Goal: Task Accomplishment & Management: Use online tool/utility

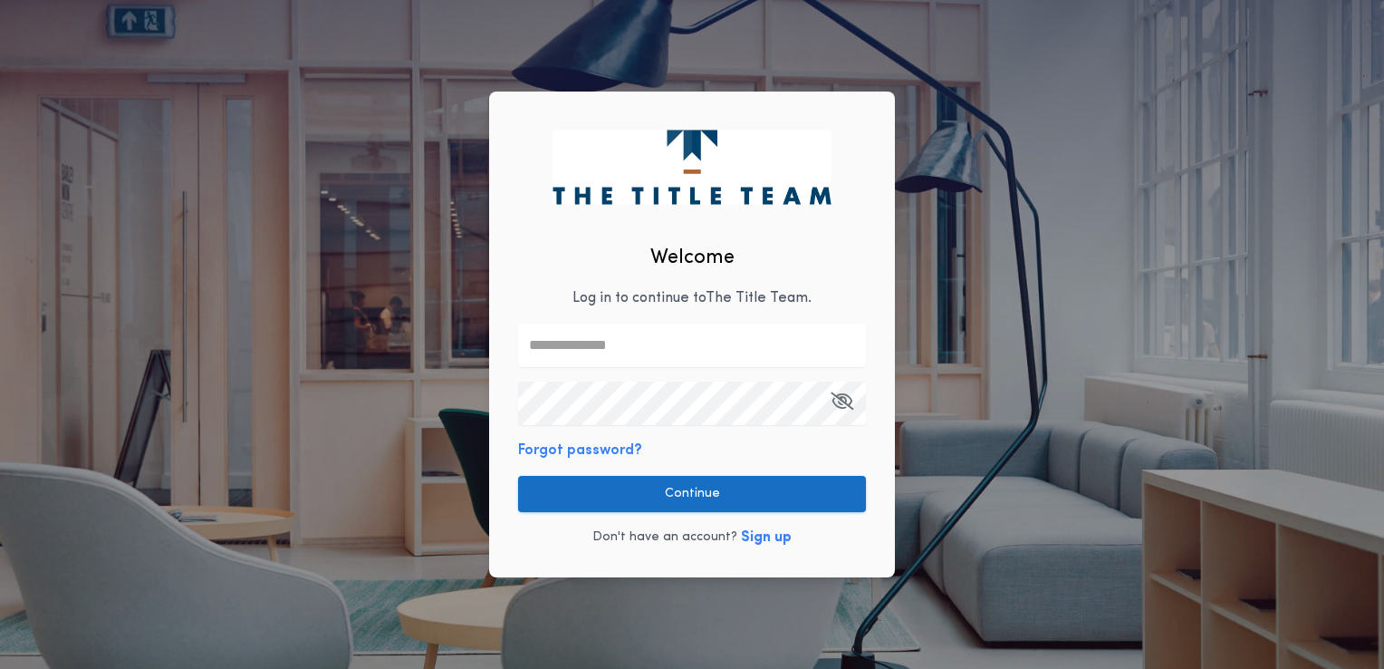
type input "**********"
click at [623, 499] on button "Continue" at bounding box center [692, 494] width 348 height 36
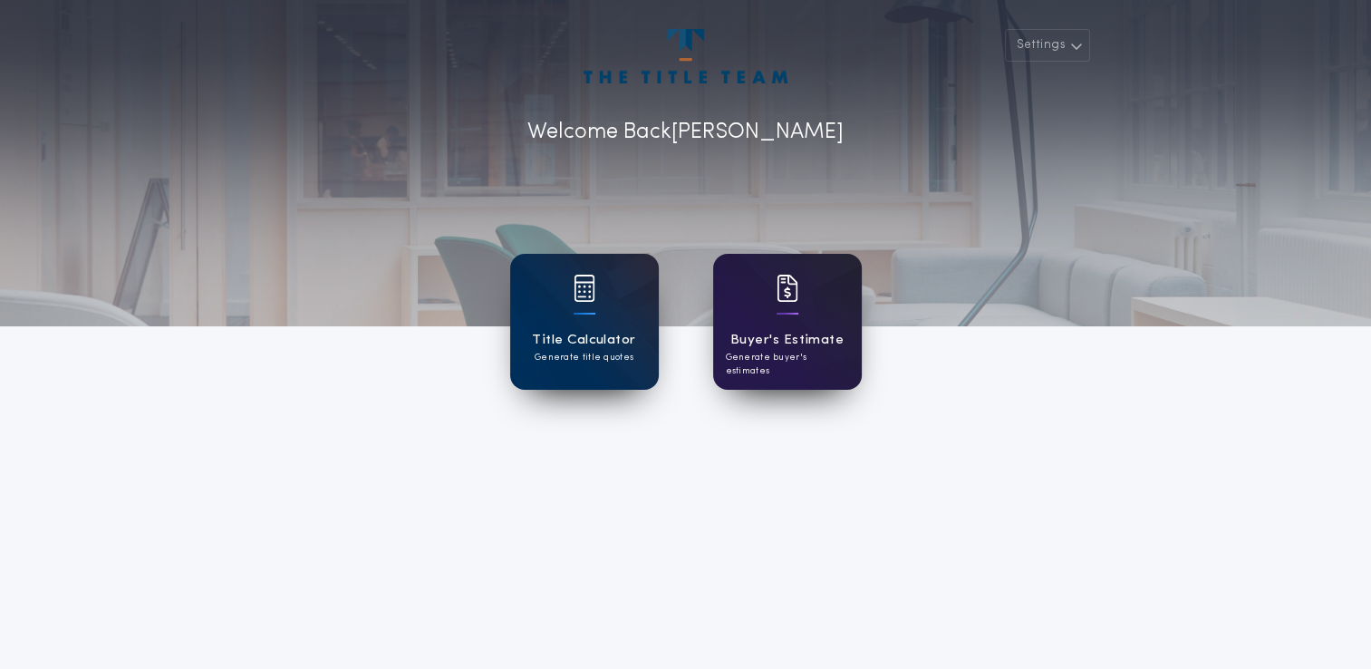
click at [765, 279] on div "Buyer's Estimate Generate buyer's estimates" at bounding box center [787, 322] width 149 height 136
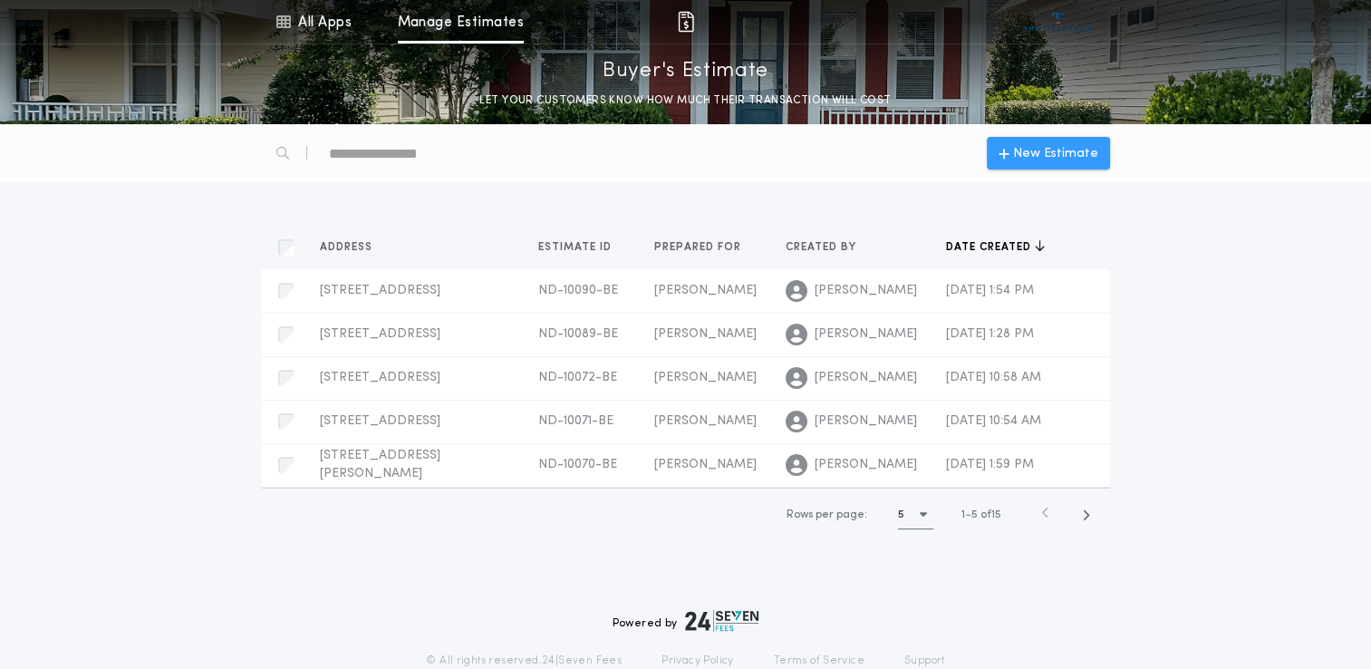
click at [1056, 144] on span "New Estimate" at bounding box center [1055, 153] width 85 height 19
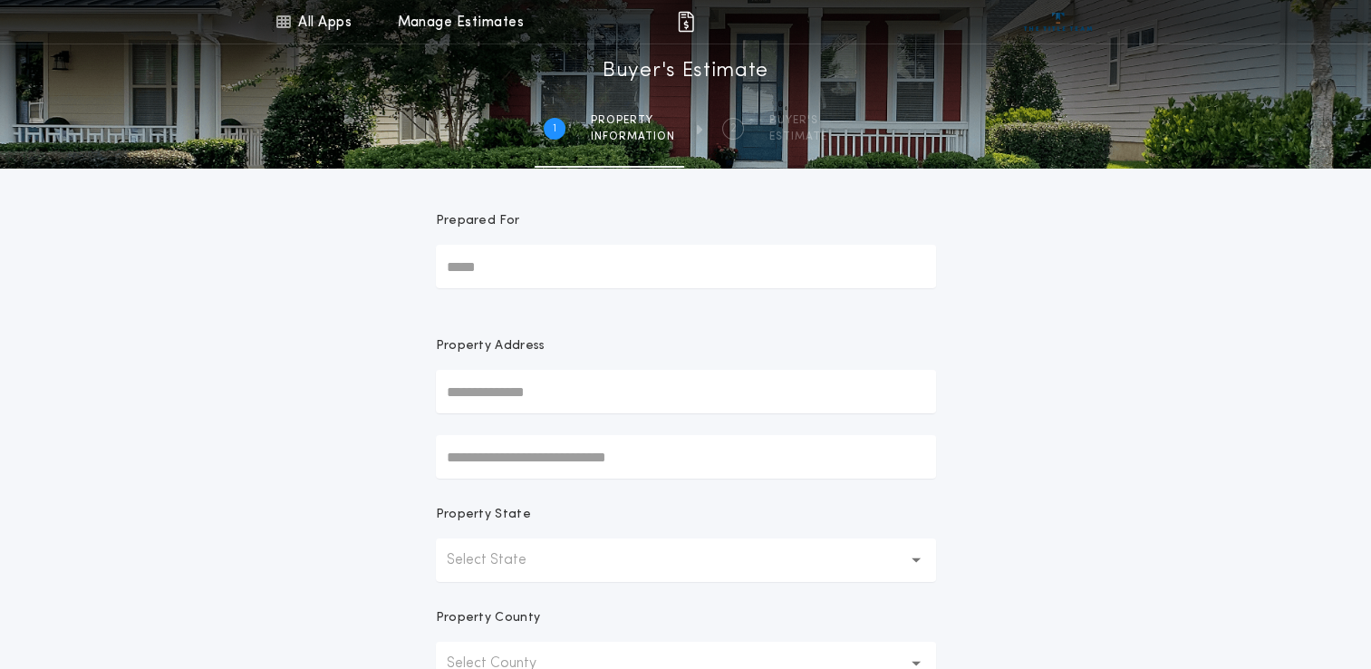
click at [513, 264] on input "Prepared For" at bounding box center [686, 266] width 500 height 43
type input "*******"
type input "***"
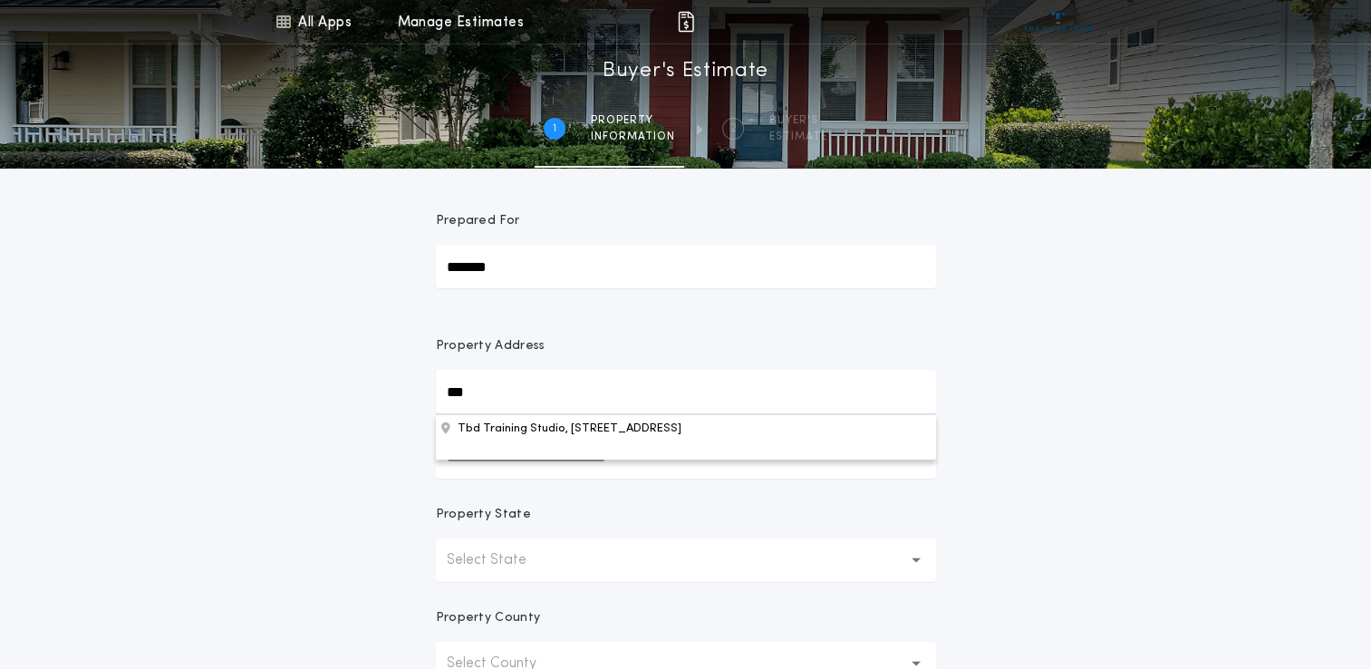
scroll to position [15, 0]
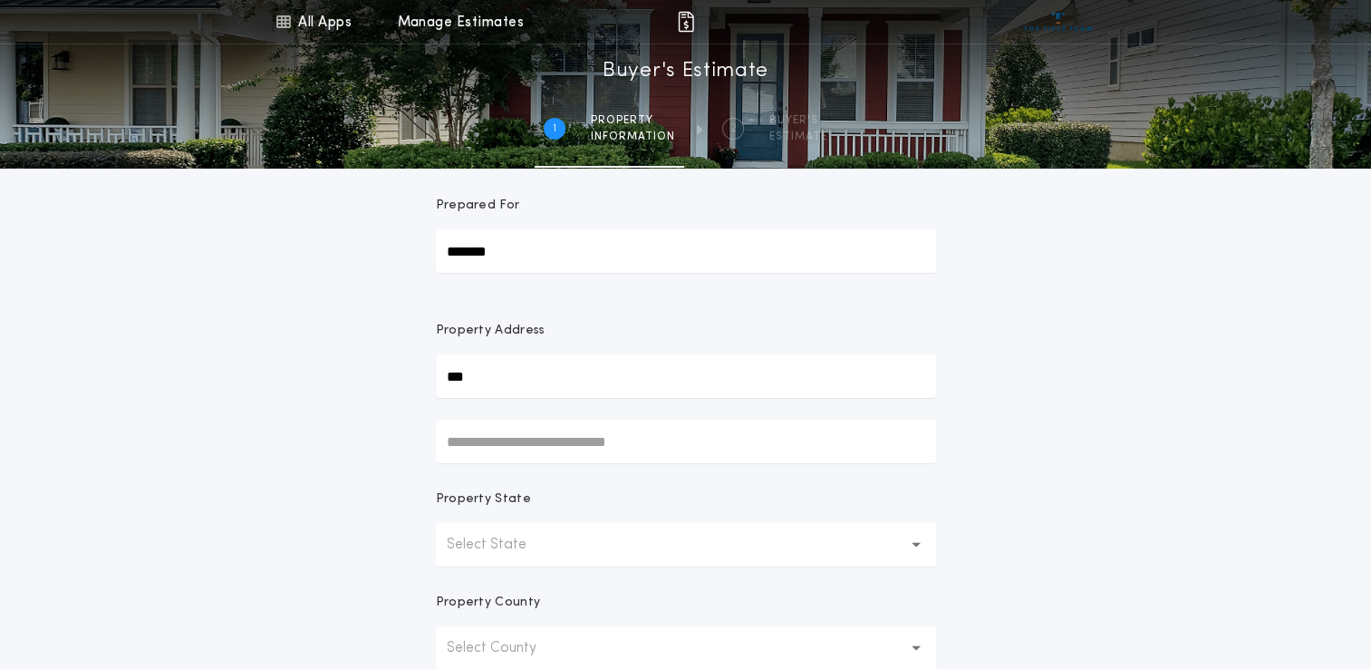
click at [569, 533] on button "Select State" at bounding box center [686, 544] width 500 height 43
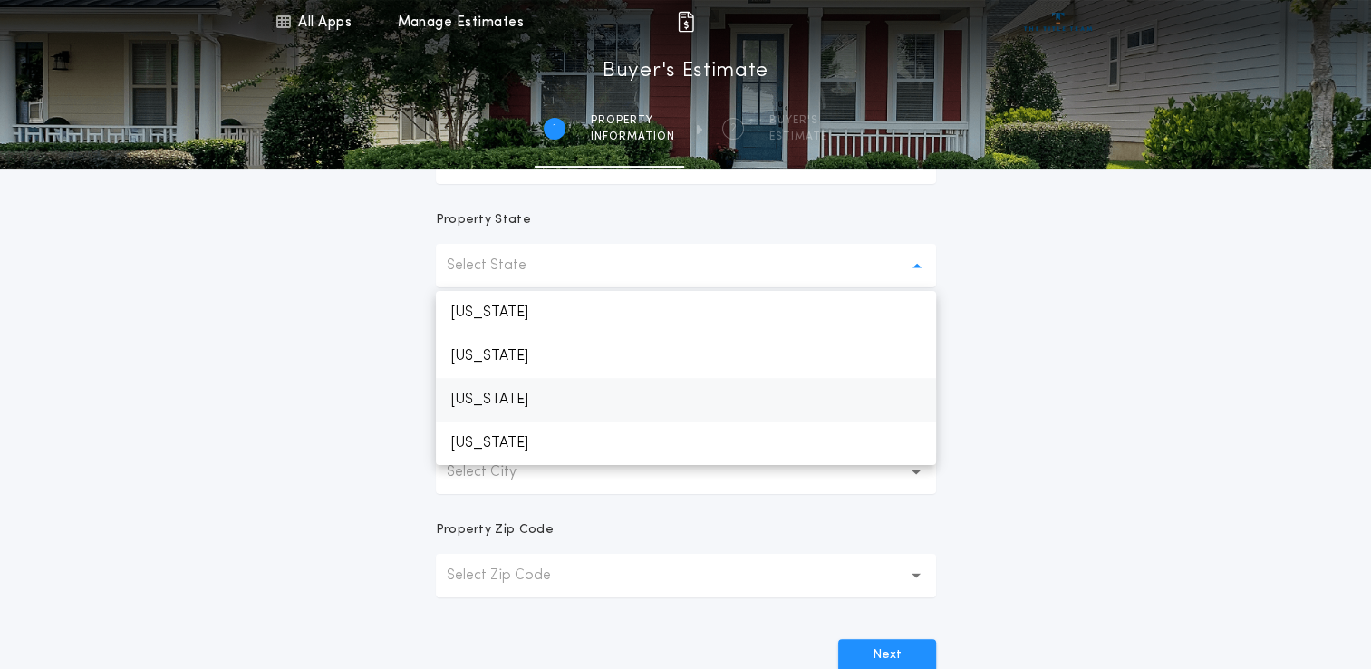
scroll to position [319, 0]
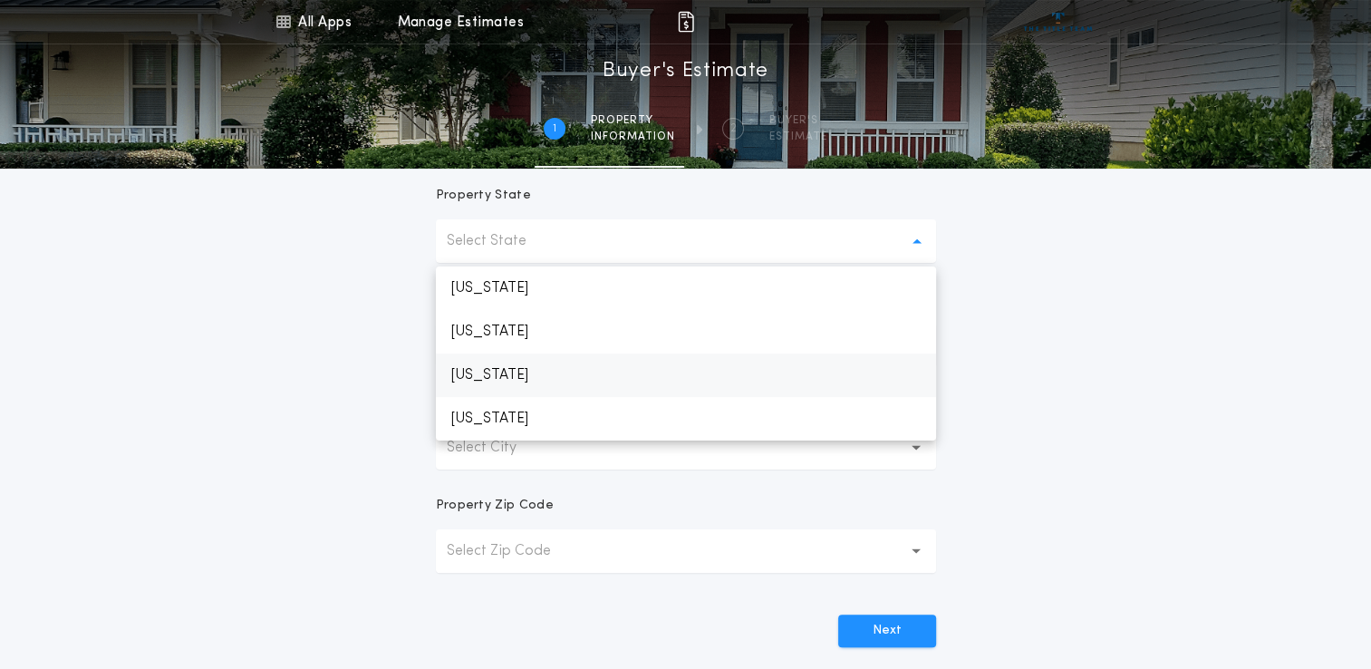
click at [520, 379] on p "[US_STATE]" at bounding box center [686, 374] width 500 height 43
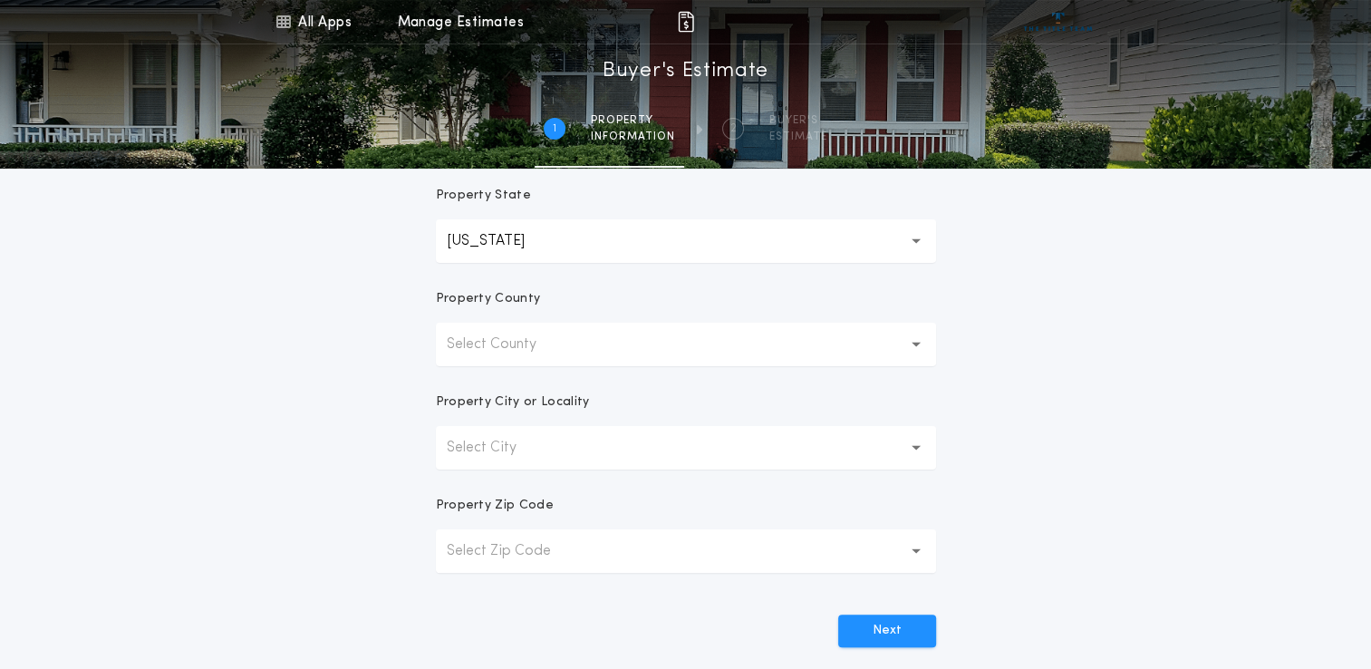
click at [545, 338] on p "Select County" at bounding box center [506, 344] width 119 height 22
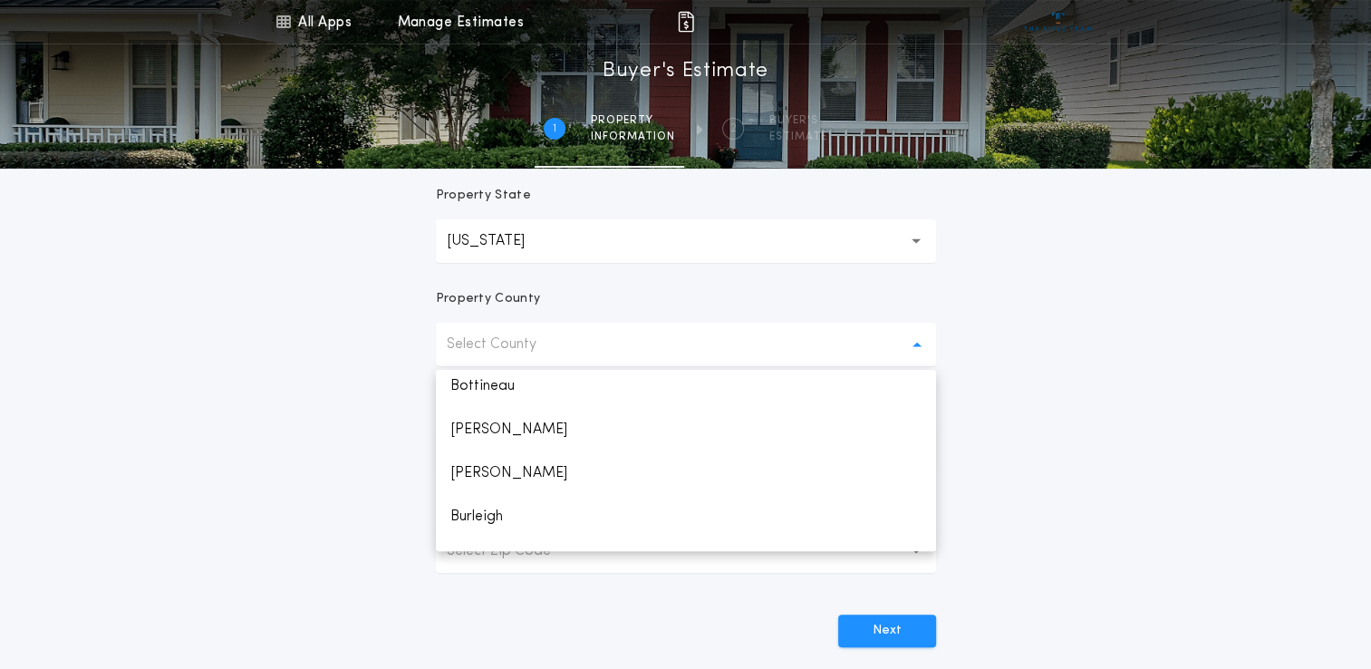
scroll to position [181, 0]
click at [497, 510] on p "Burleigh" at bounding box center [686, 514] width 500 height 43
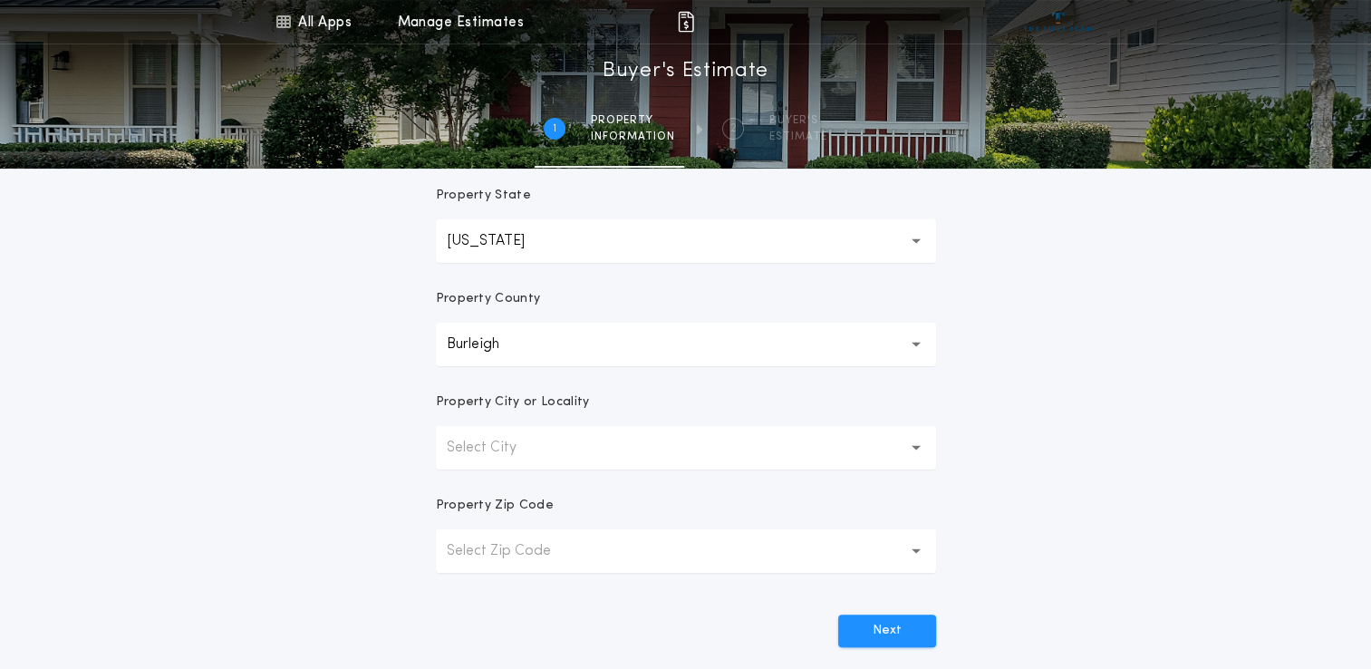
click at [533, 451] on p "Select City" at bounding box center [496, 448] width 99 height 22
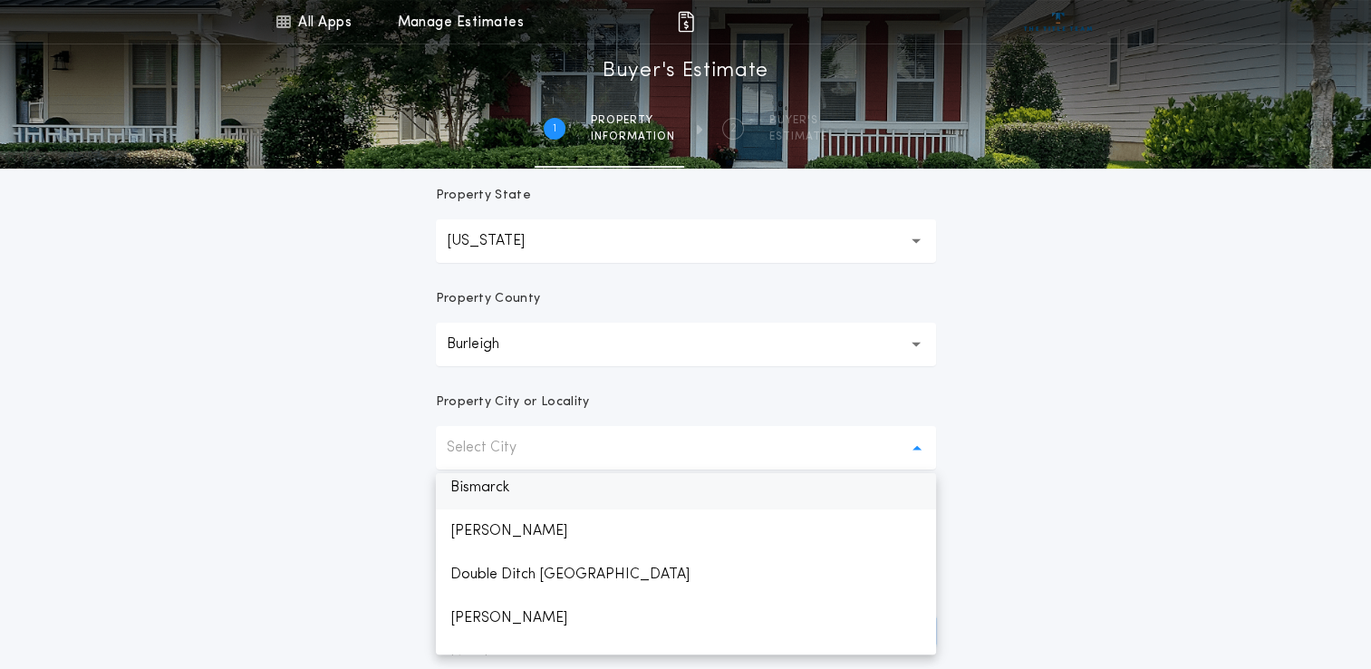
click at [501, 491] on p "Bismarck" at bounding box center [686, 487] width 500 height 43
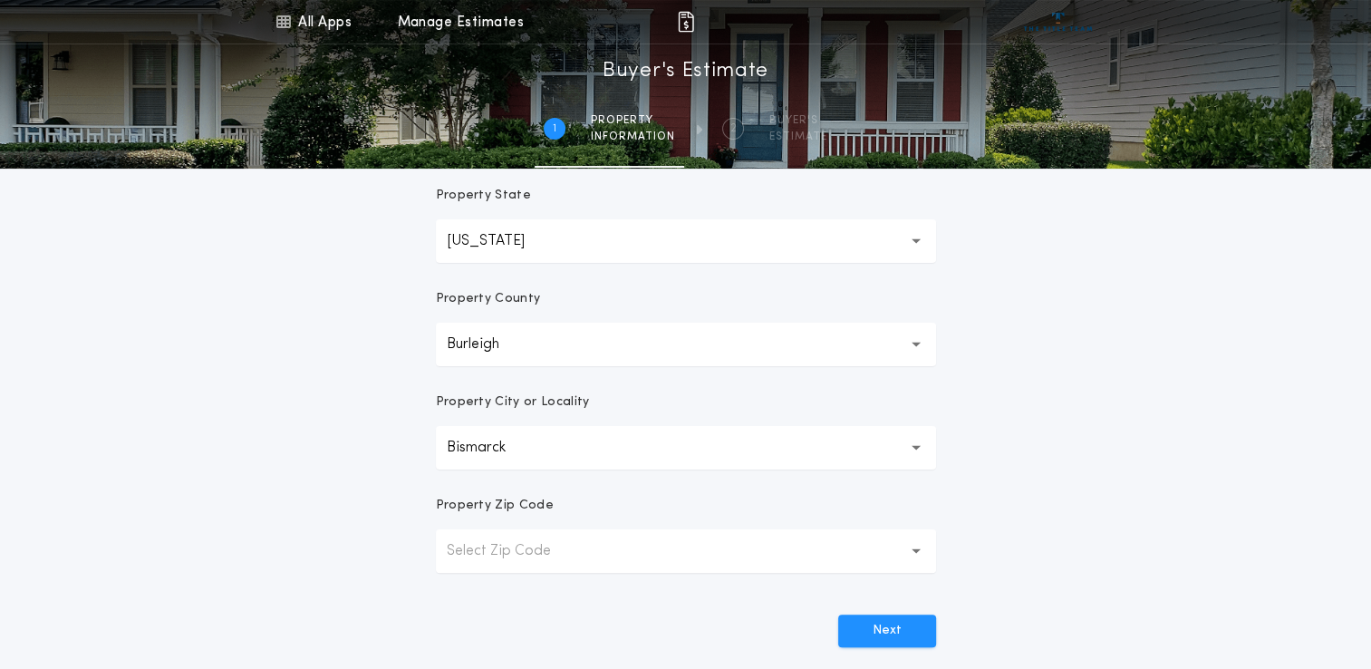
click at [524, 563] on button "Select Zip Code" at bounding box center [686, 550] width 500 height 43
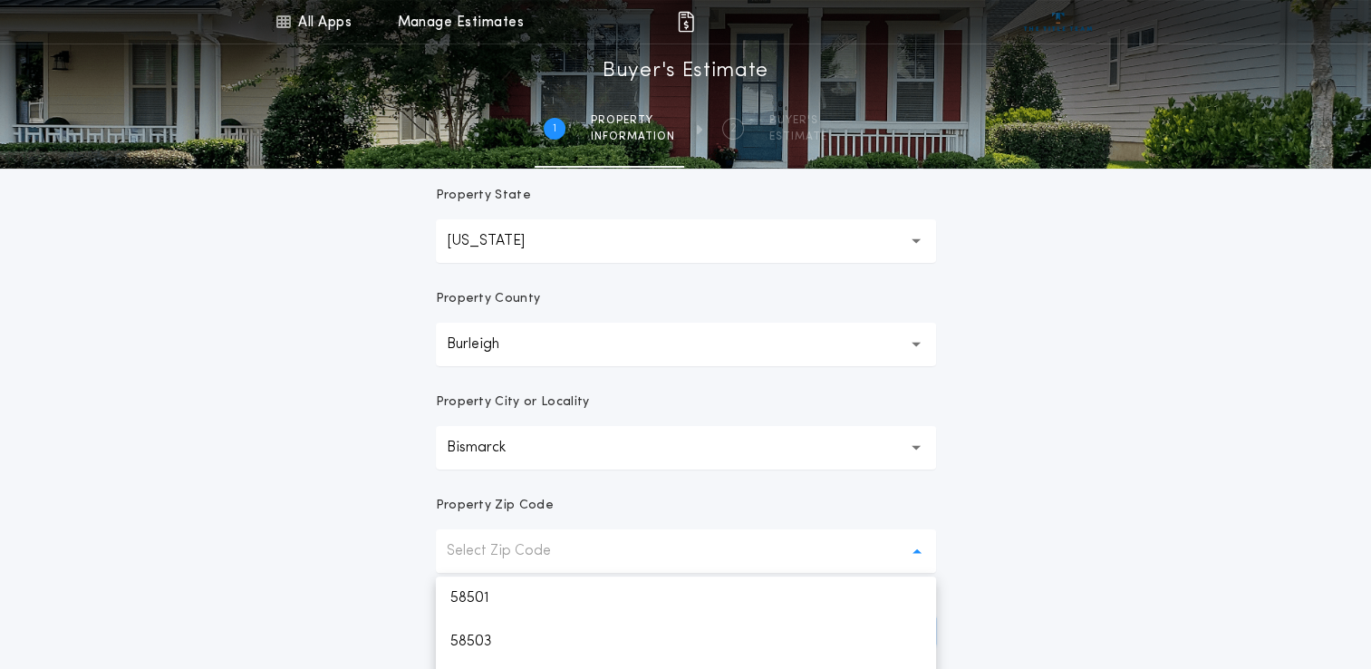
click at [530, 546] on p "Select Zip Code" at bounding box center [513, 551] width 133 height 22
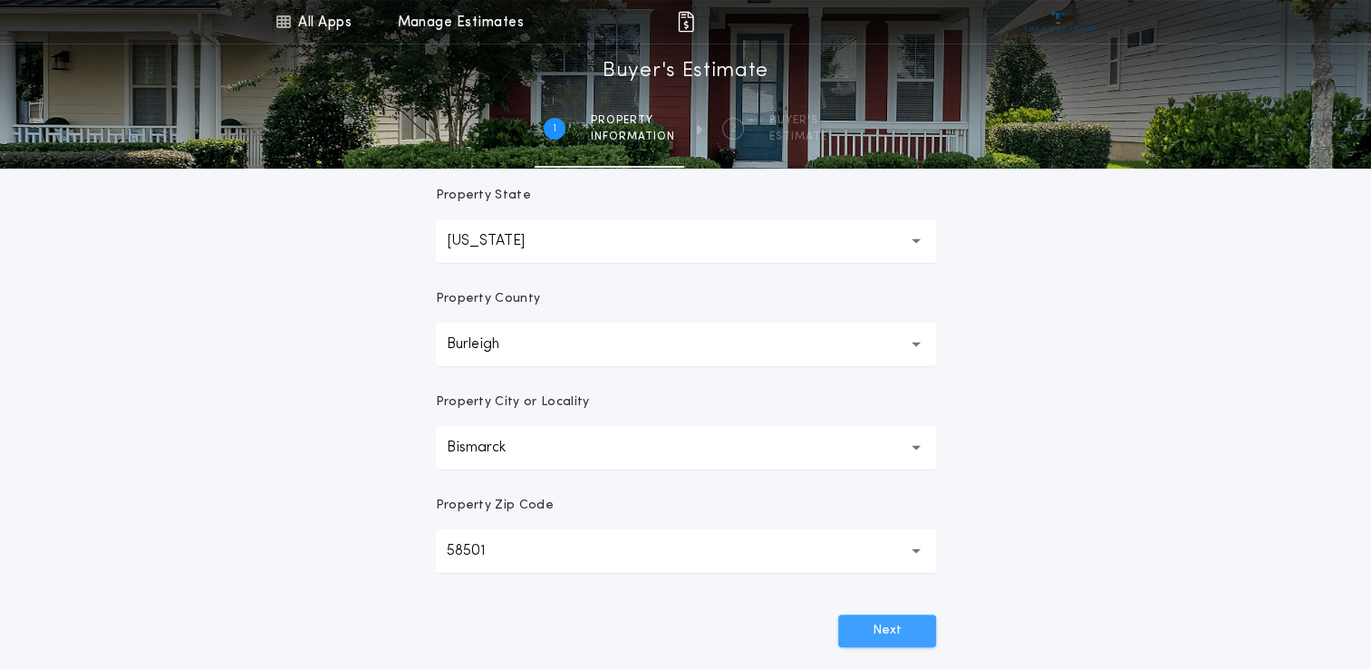
click at [908, 636] on button "Next" at bounding box center [887, 630] width 98 height 33
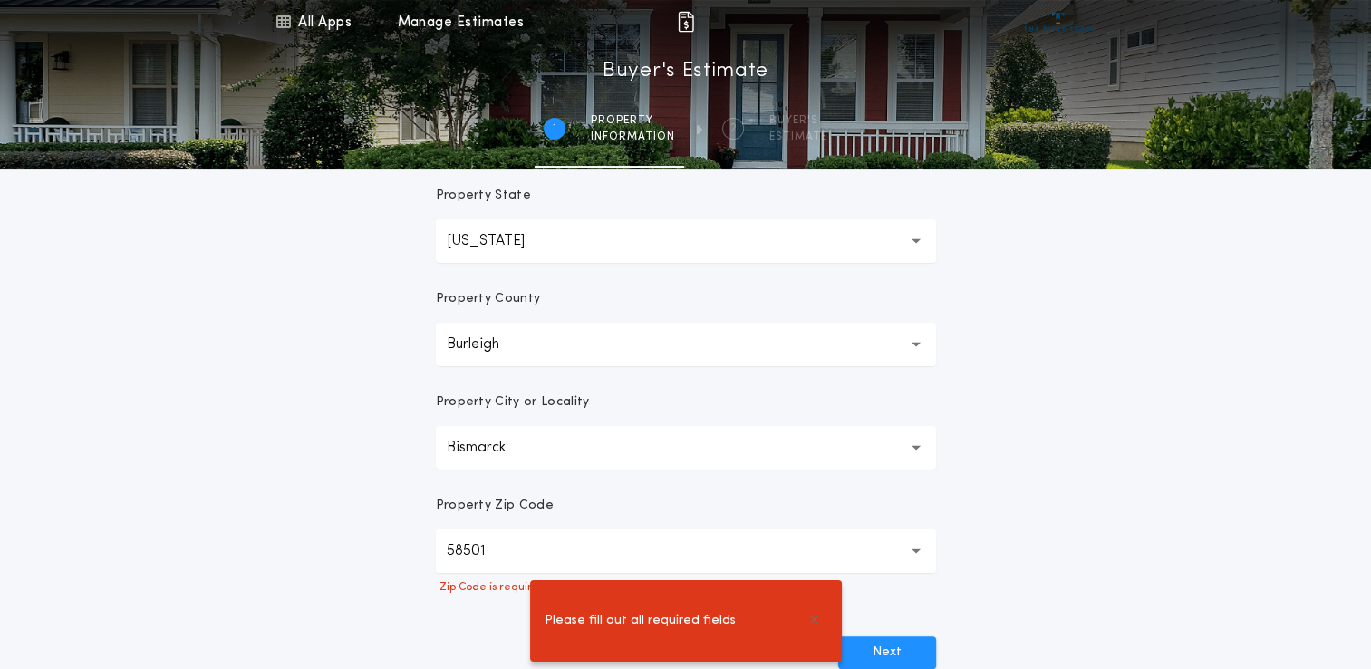
click at [965, 569] on div "All Apps Title Calculator Buyer's Estimate Menu All Apps Manage Estimates 1 /2 …" at bounding box center [685, 209] width 1371 height 1057
click at [782, 526] on div "Property Zip Code" at bounding box center [686, 513] width 500 height 33
click at [917, 548] on icon "button" at bounding box center [916, 551] width 10 height 6
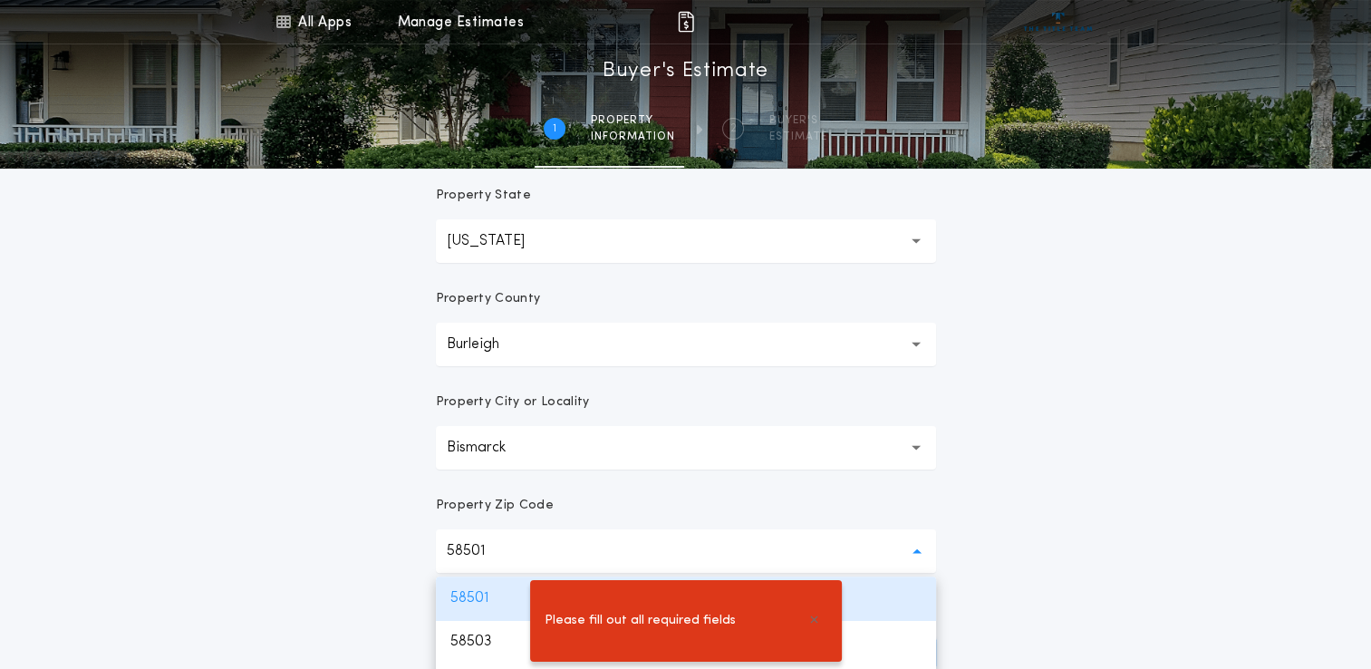
drag, startPoint x: 493, startPoint y: 603, endPoint x: 509, endPoint y: 600, distance: 16.5
click at [493, 603] on div "Please fill out all required fields" at bounding box center [685, 621] width 1371 height 96
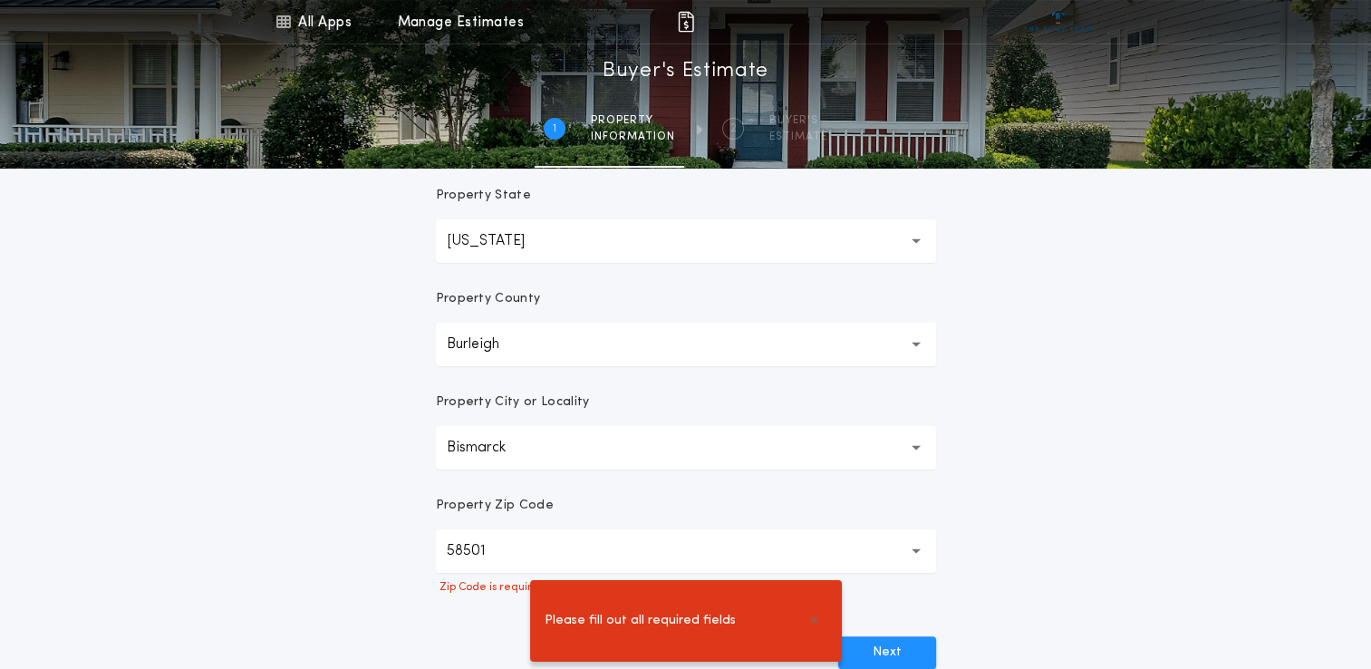
click at [1037, 478] on div "All Apps Title Calculator Buyer's Estimate Menu All Apps Manage Estimates 1 /2 …" at bounding box center [685, 209] width 1371 height 1057
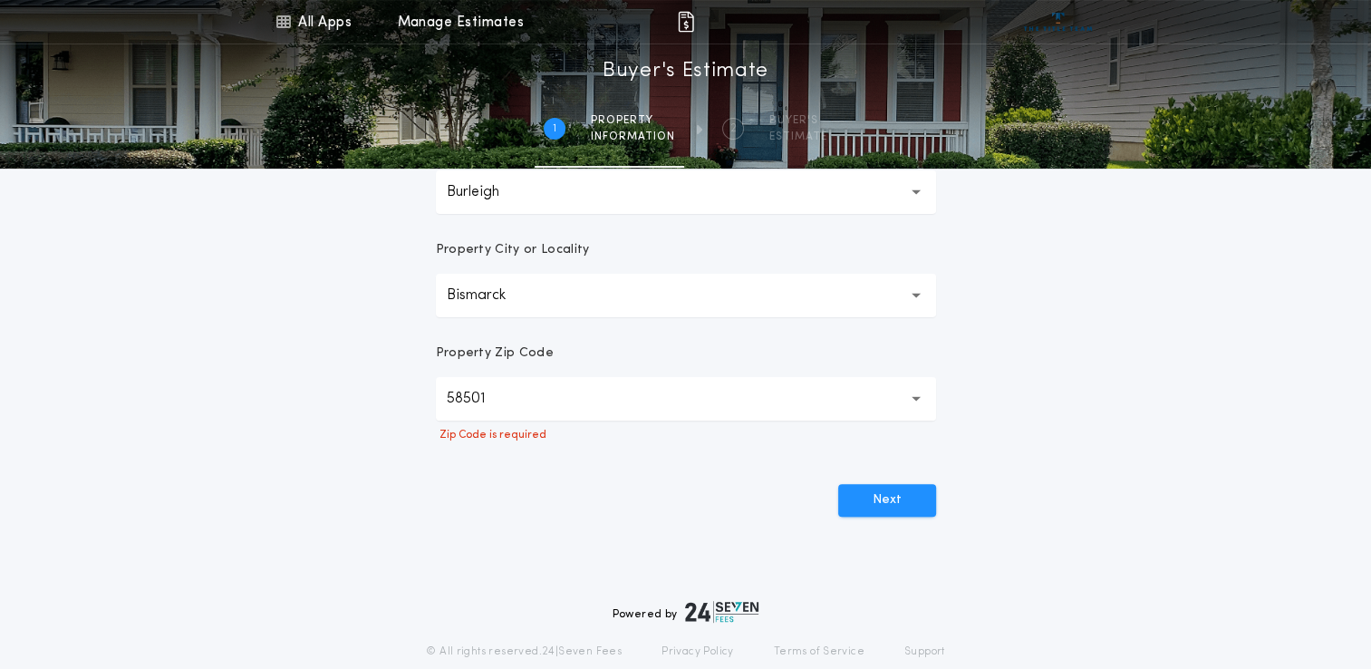
scroll to position [533, 0]
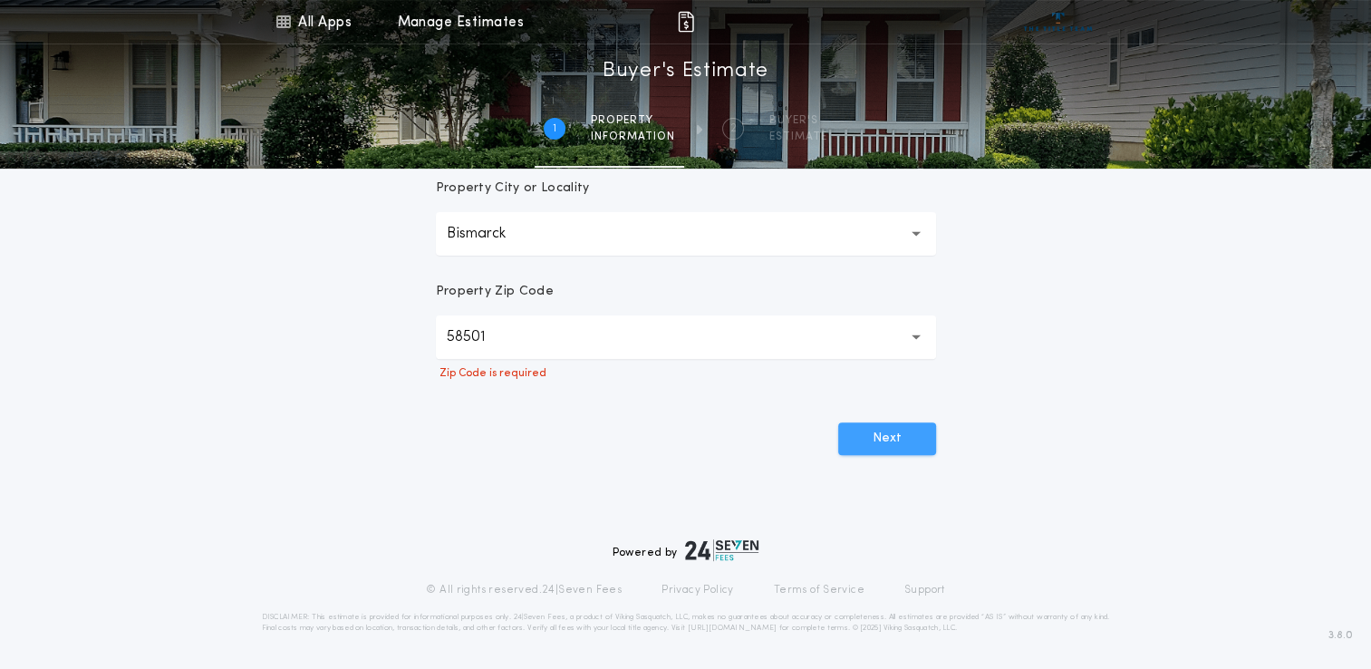
click at [904, 438] on button "Next" at bounding box center [887, 438] width 98 height 33
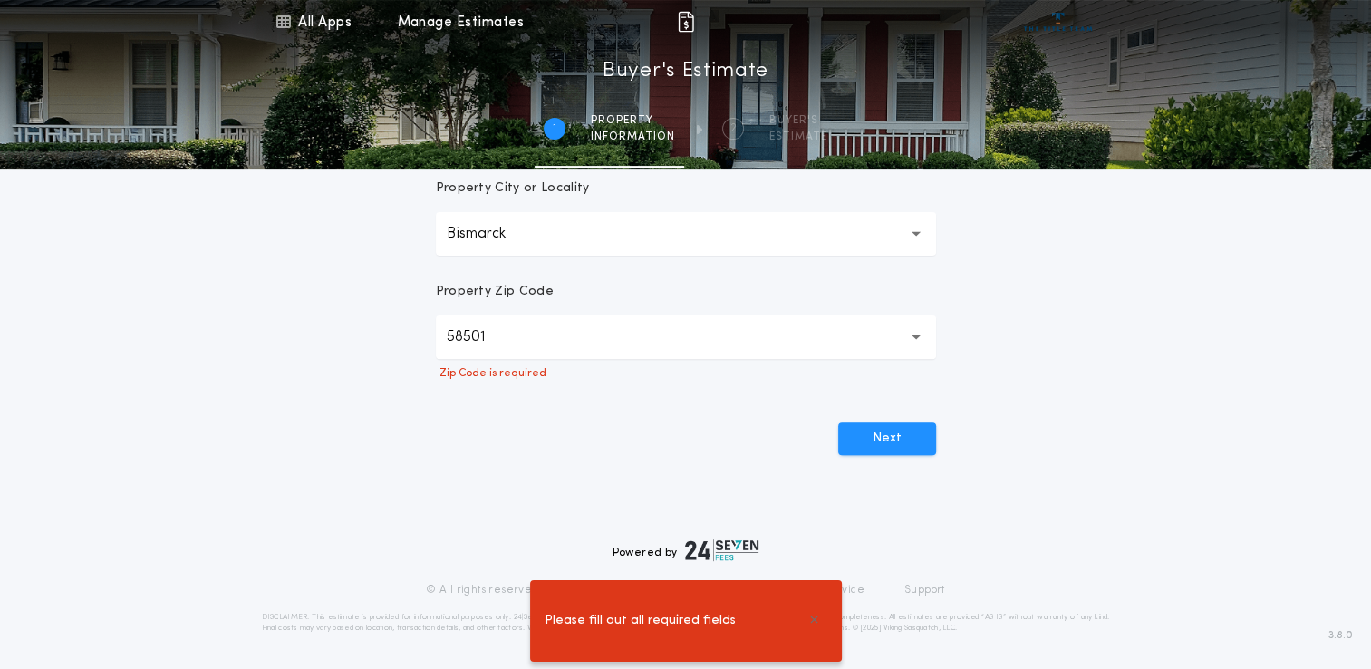
click at [742, 623] on div "Please fill out all required fields" at bounding box center [686, 621] width 312 height 82
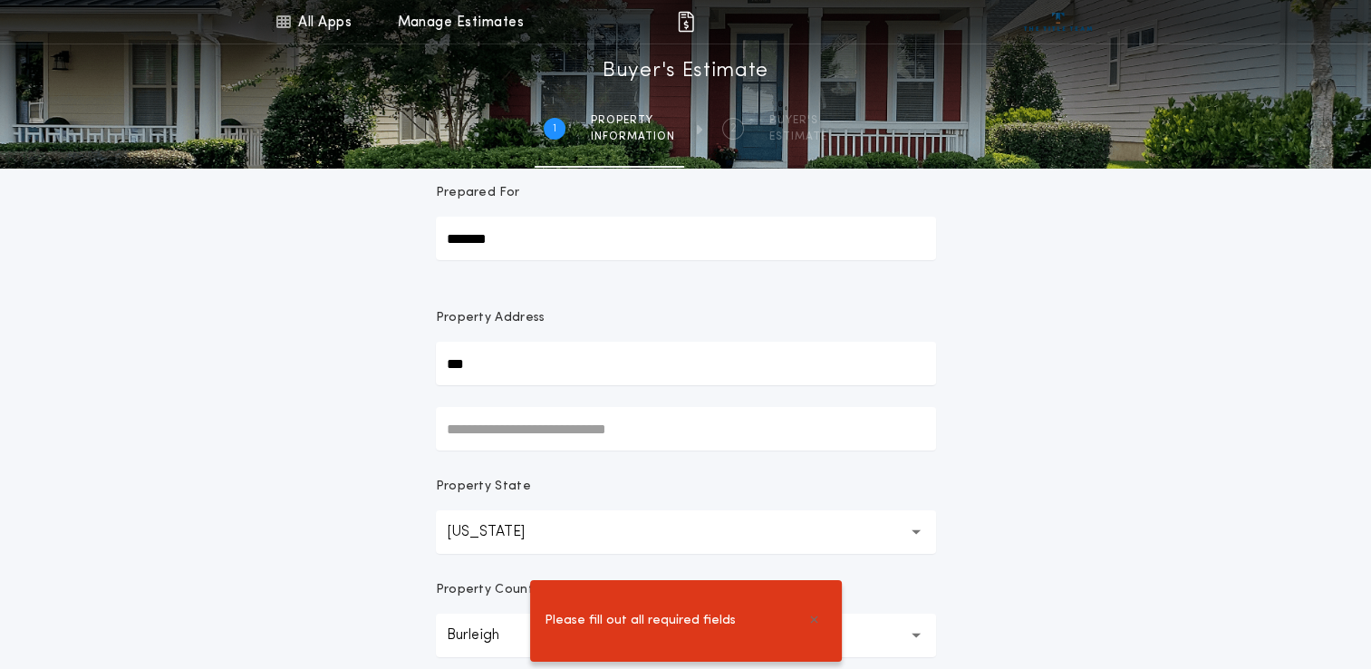
scroll to position [0, 0]
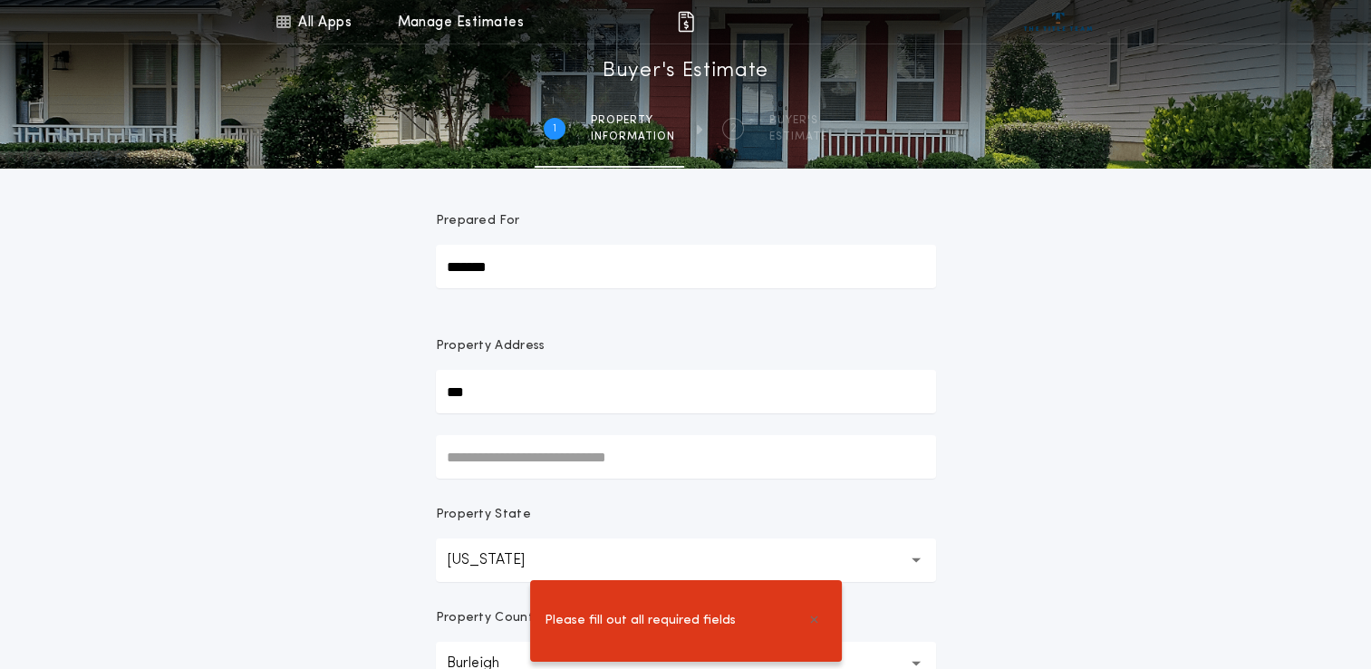
click at [614, 395] on input "***" at bounding box center [686, 391] width 500 height 43
drag, startPoint x: 614, startPoint y: 395, endPoint x: 406, endPoint y: 391, distance: 208.4
click at [406, 391] on div "All Apps Title Calculator Buyer's Estimate Menu All Apps Manage Estimates 1 /2 …" at bounding box center [685, 528] width 1371 height 1057
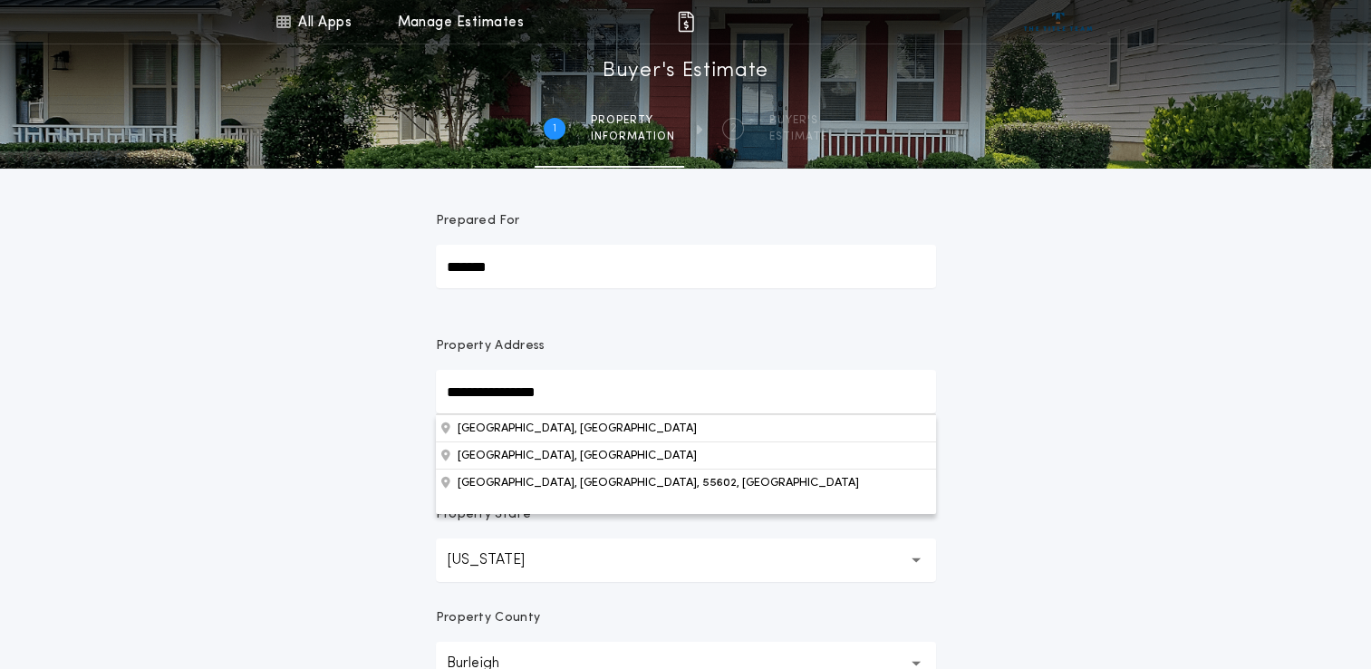
type input "**********"
click at [982, 436] on div "**********" at bounding box center [685, 528] width 1371 height 1057
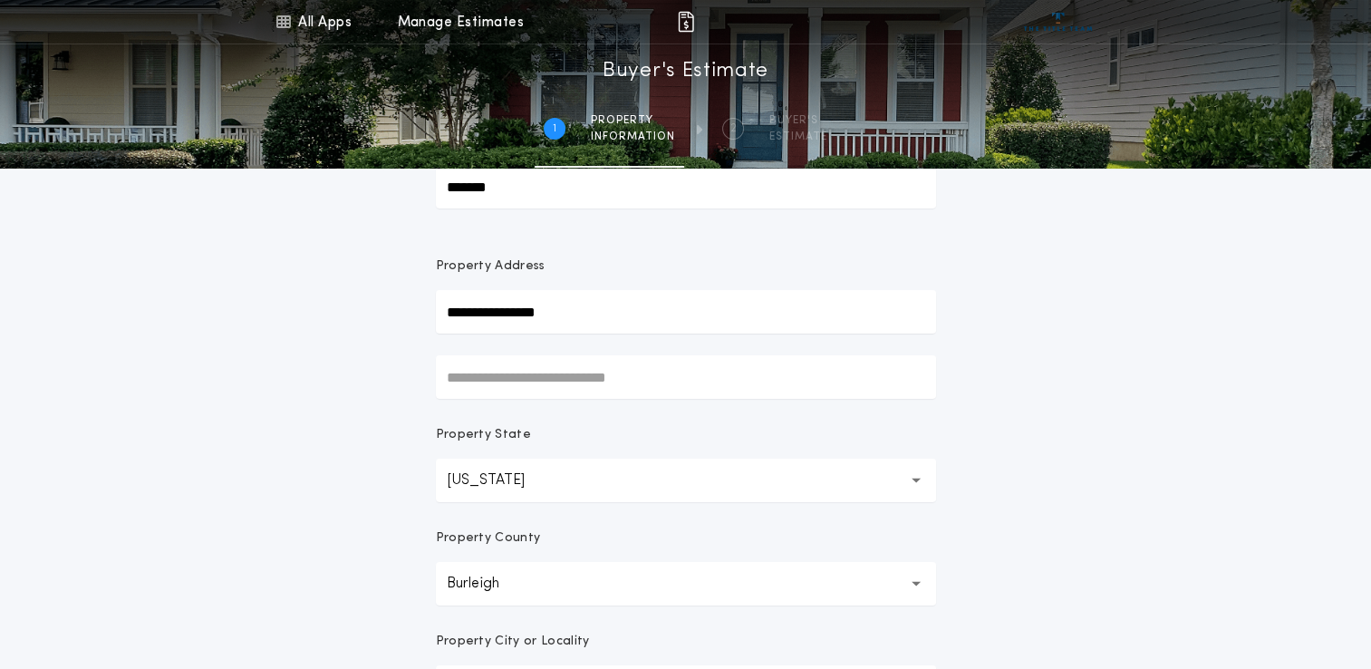
scroll to position [272, 0]
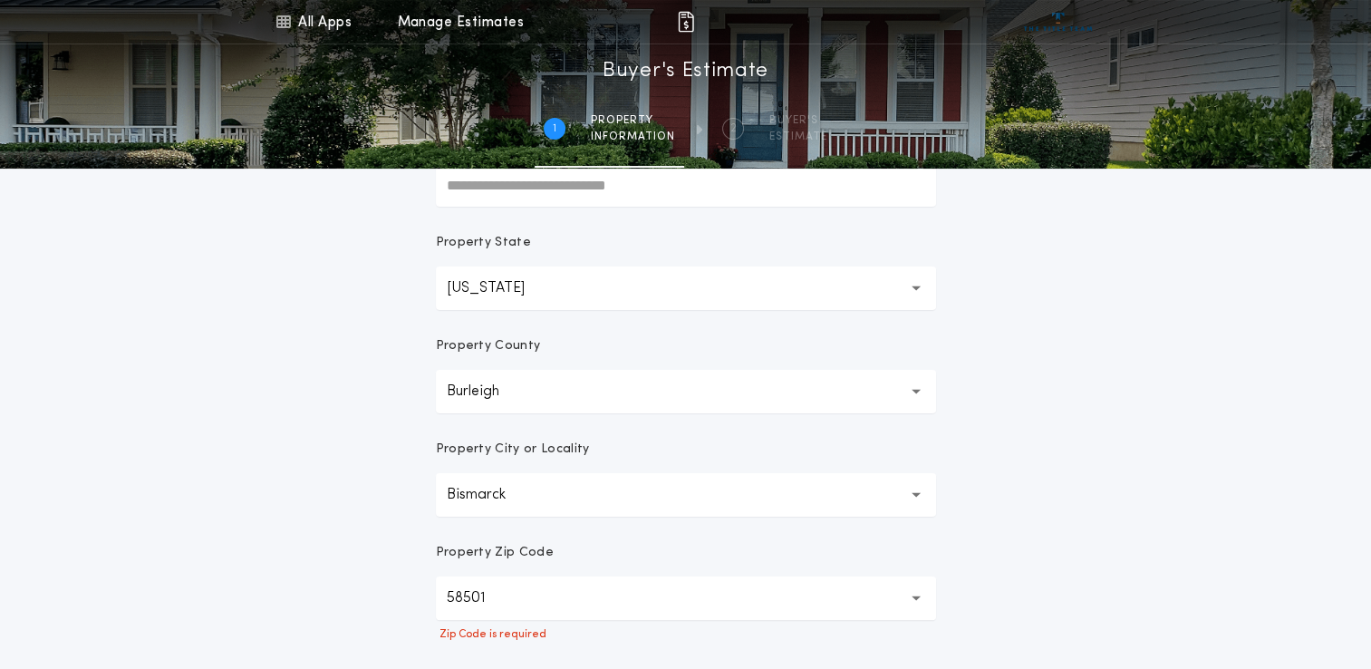
click at [641, 498] on button "Bismarck ********" at bounding box center [686, 494] width 500 height 43
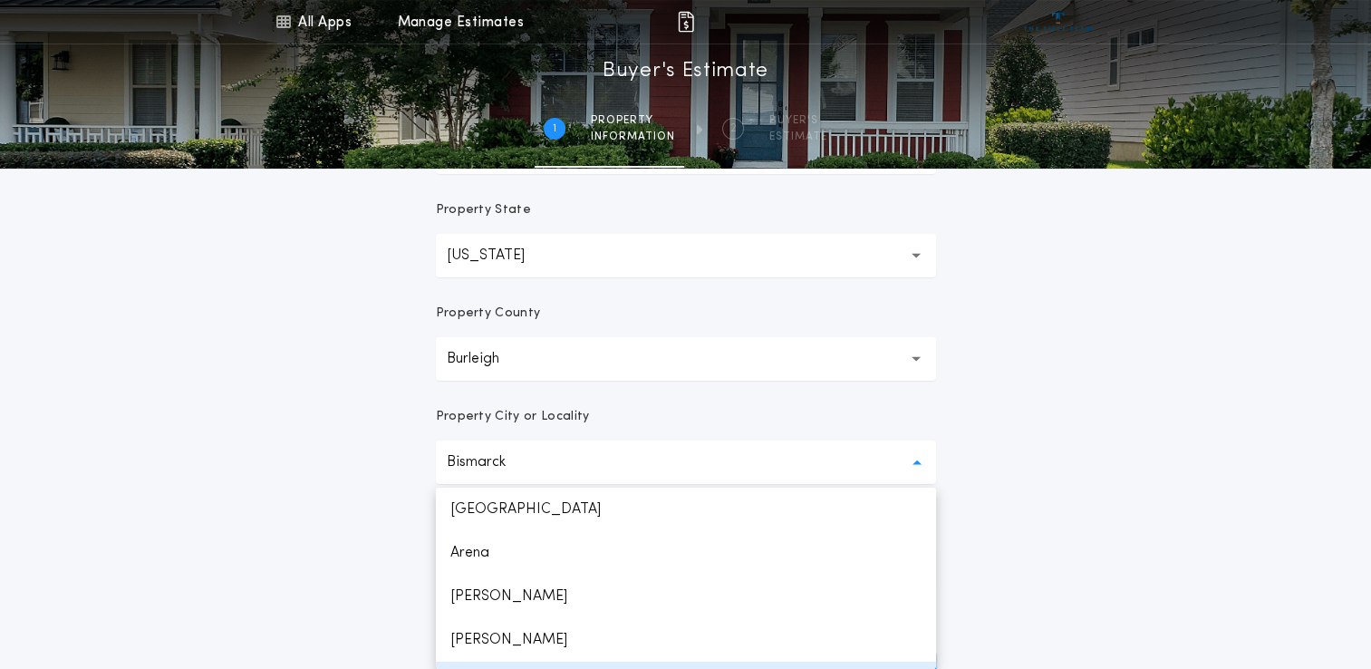
scroll to position [36, 0]
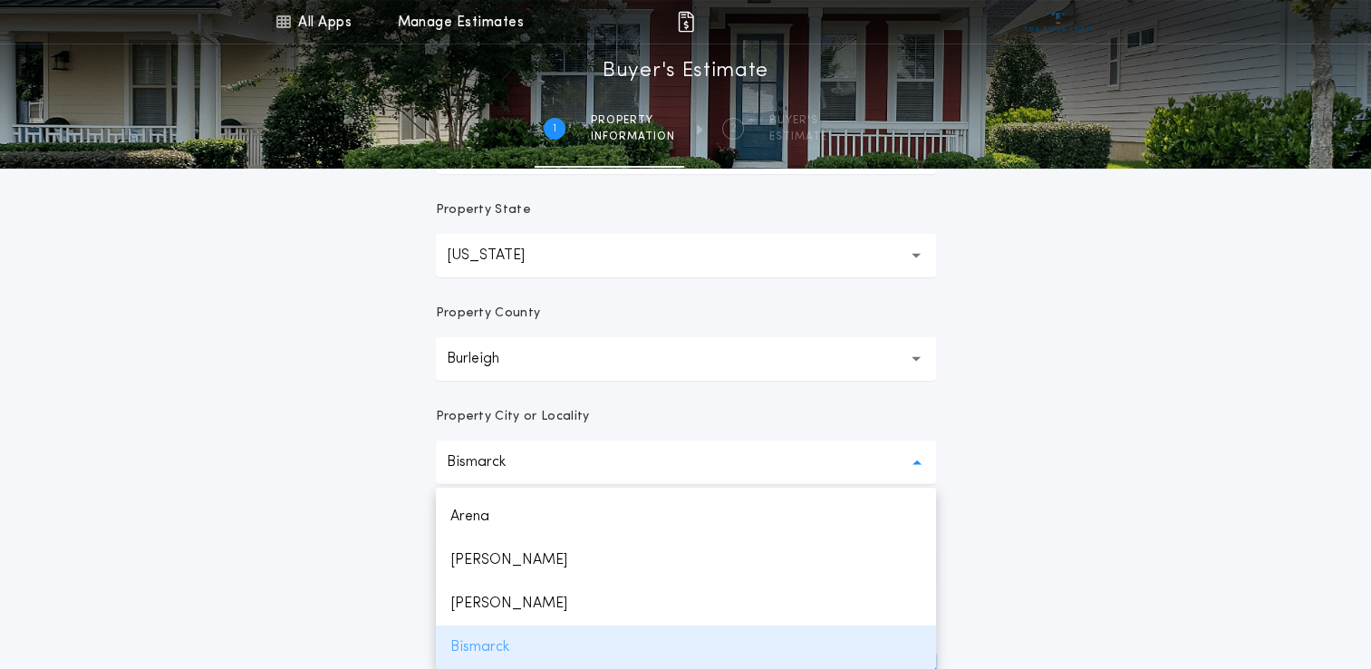
click at [517, 665] on p "Bismarck" at bounding box center [686, 646] width 500 height 43
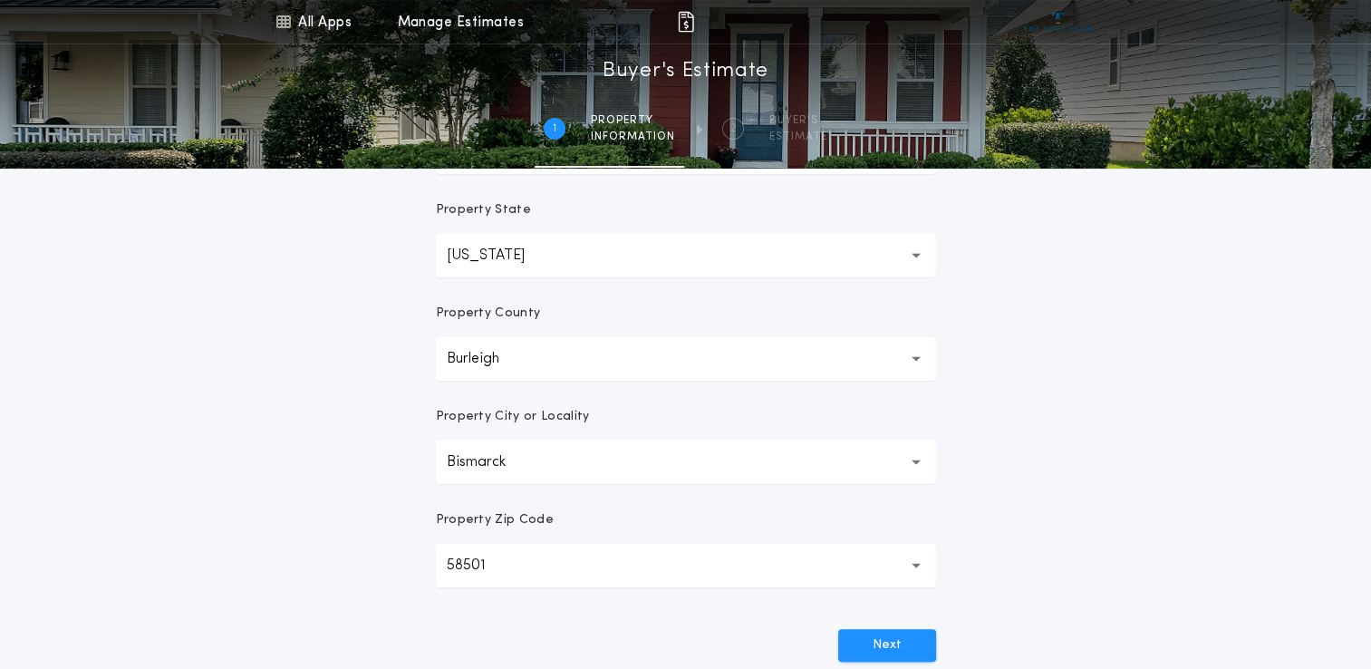
click at [908, 565] on button "58501" at bounding box center [686, 565] width 500 height 43
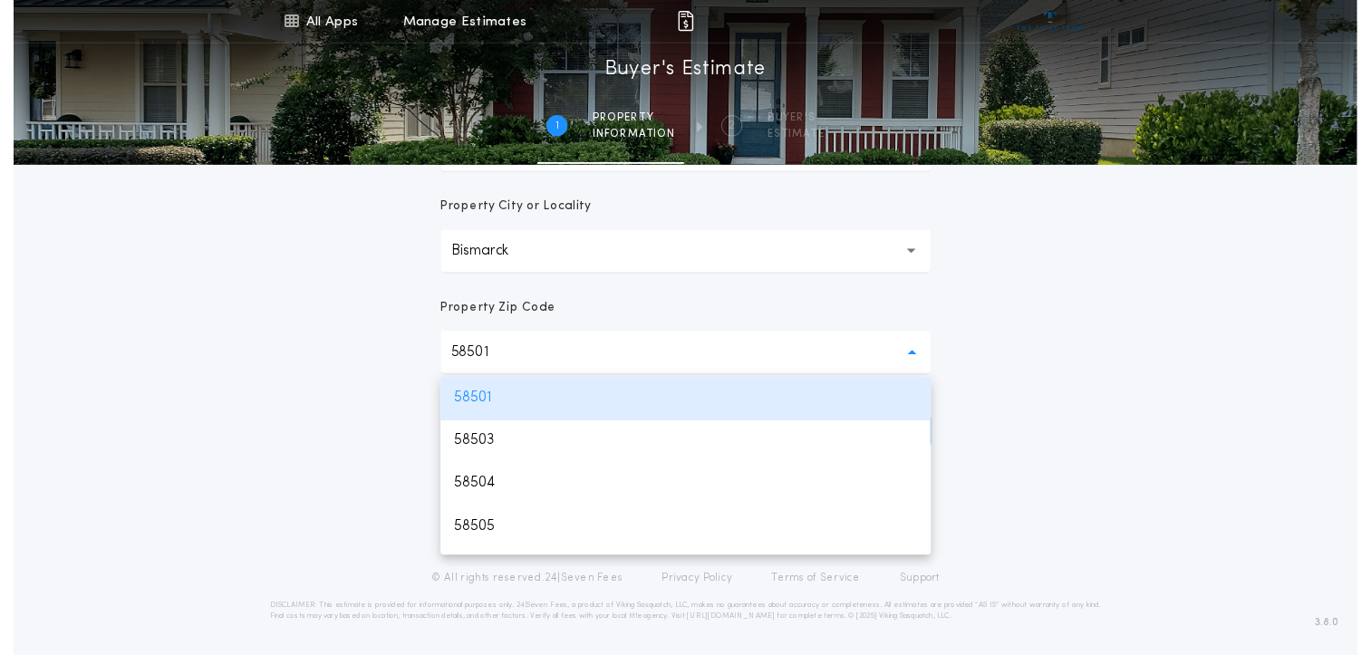
scroll to position [511, 0]
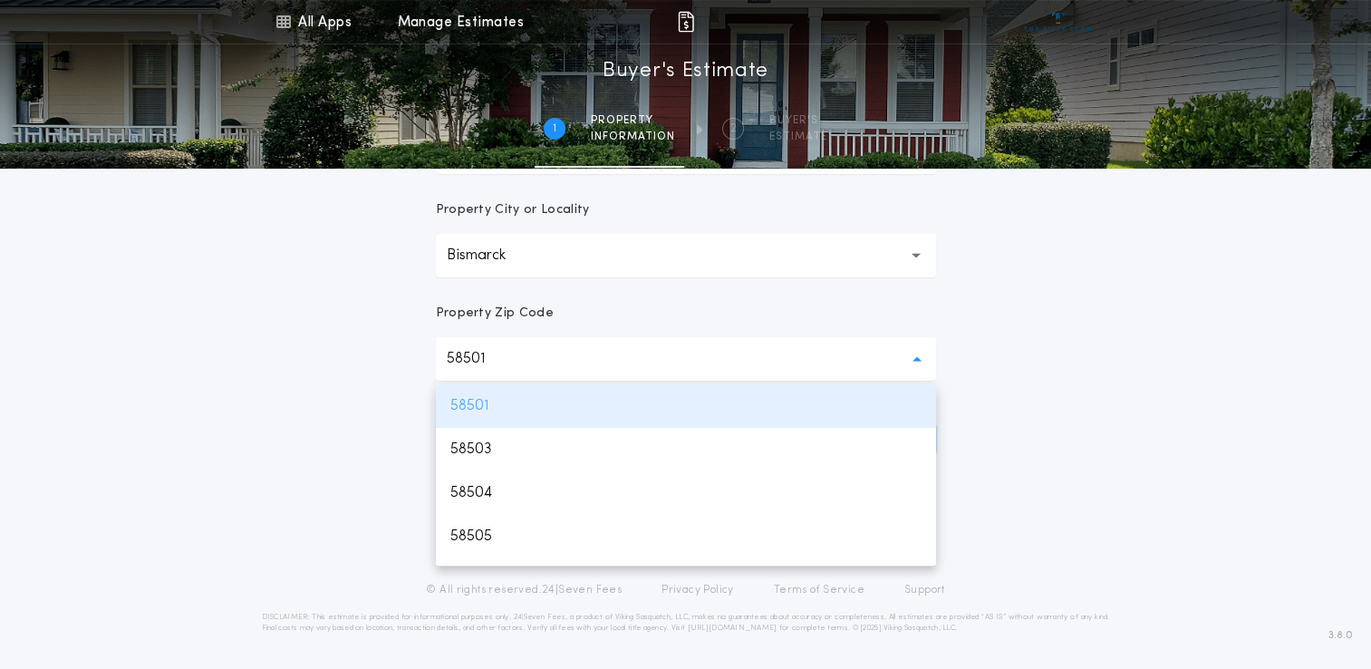
click at [486, 393] on p "58501" at bounding box center [686, 405] width 500 height 43
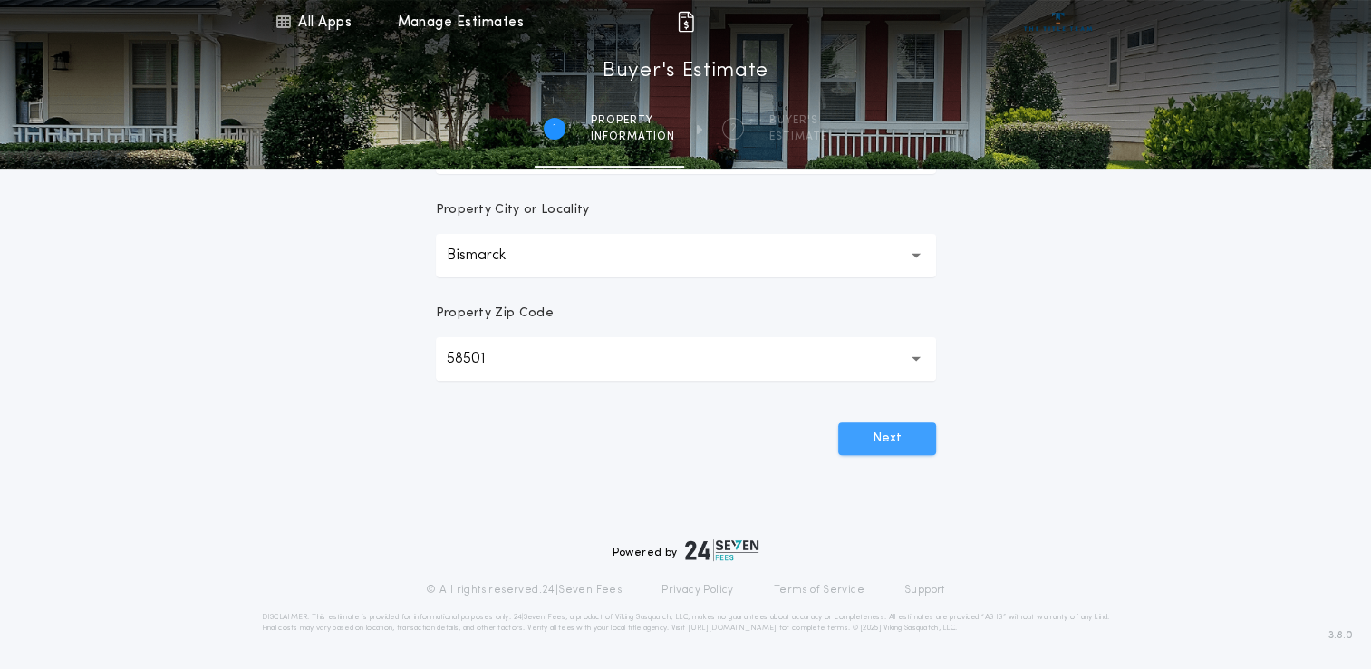
click at [873, 442] on button "Next" at bounding box center [887, 438] width 98 height 33
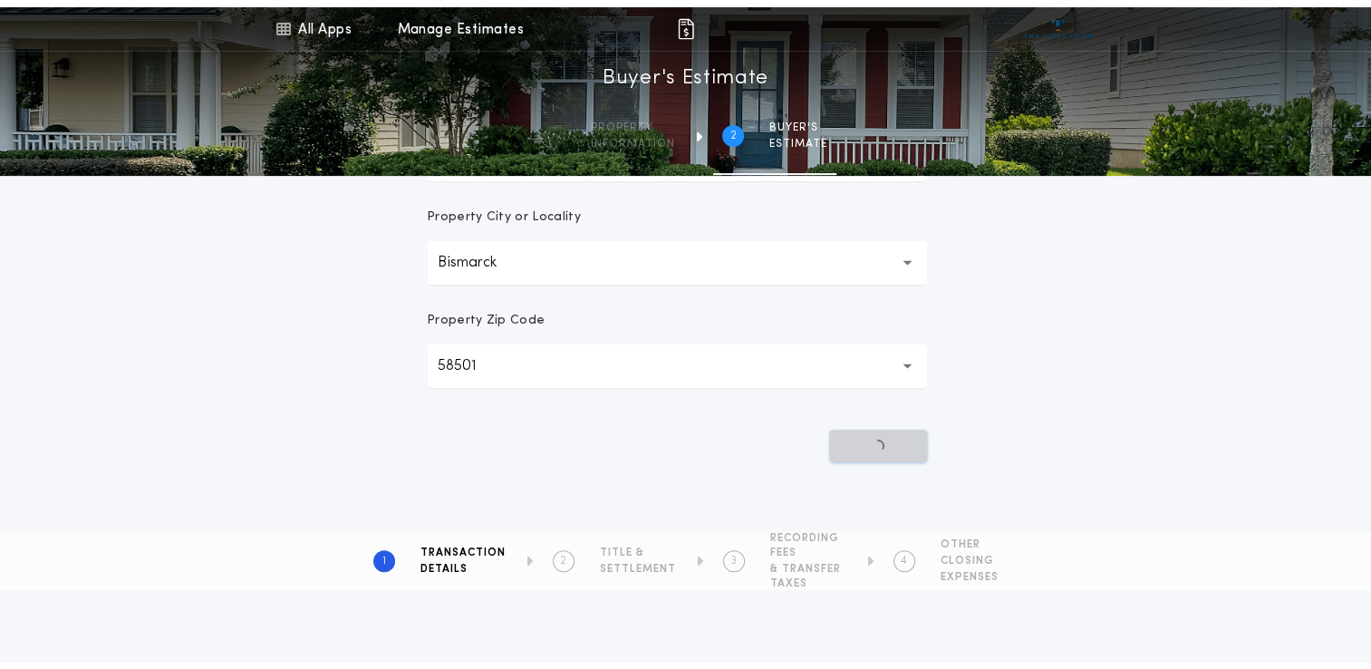
scroll to position [0, 0]
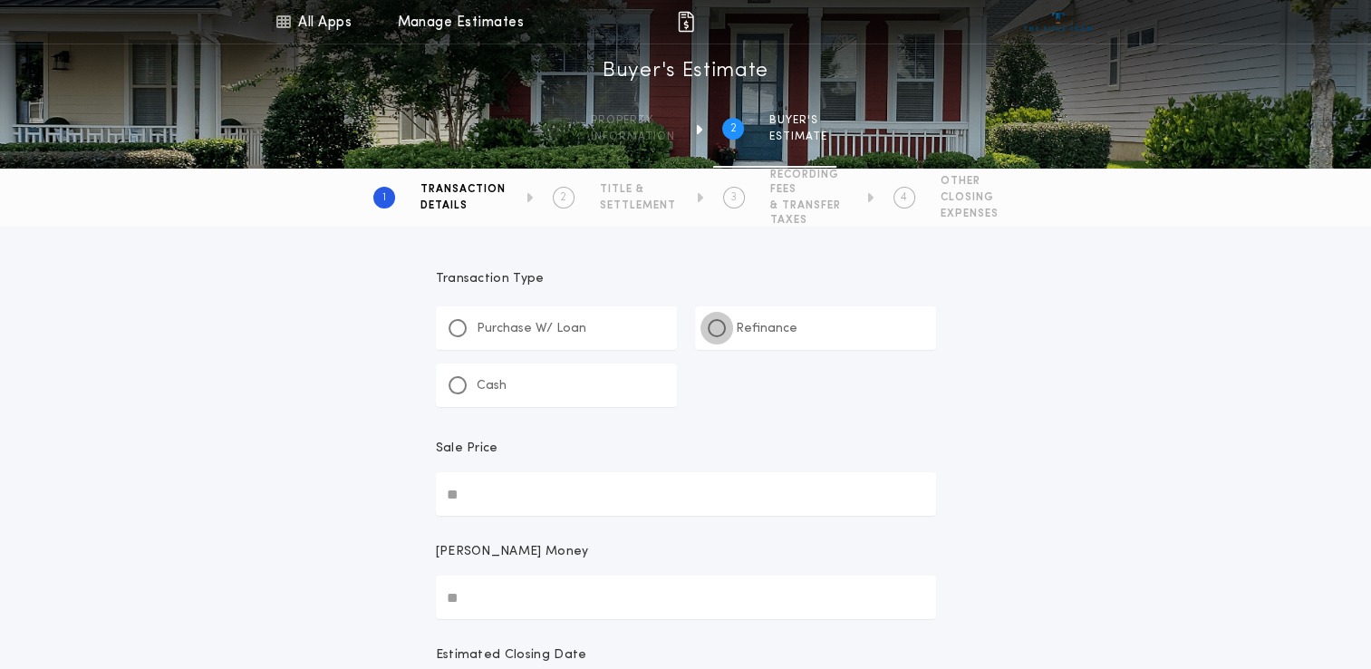
click at [714, 327] on div at bounding box center [716, 327] width 9 height 9
type input "*"
click at [565, 495] on input "New Loan Amount" at bounding box center [686, 493] width 500 height 43
type input "********"
click at [318, 567] on div "Transaction Type ********* Purchase W/ Loan Refinance Cash New Loan Amount ****…" at bounding box center [685, 656] width 1371 height 858
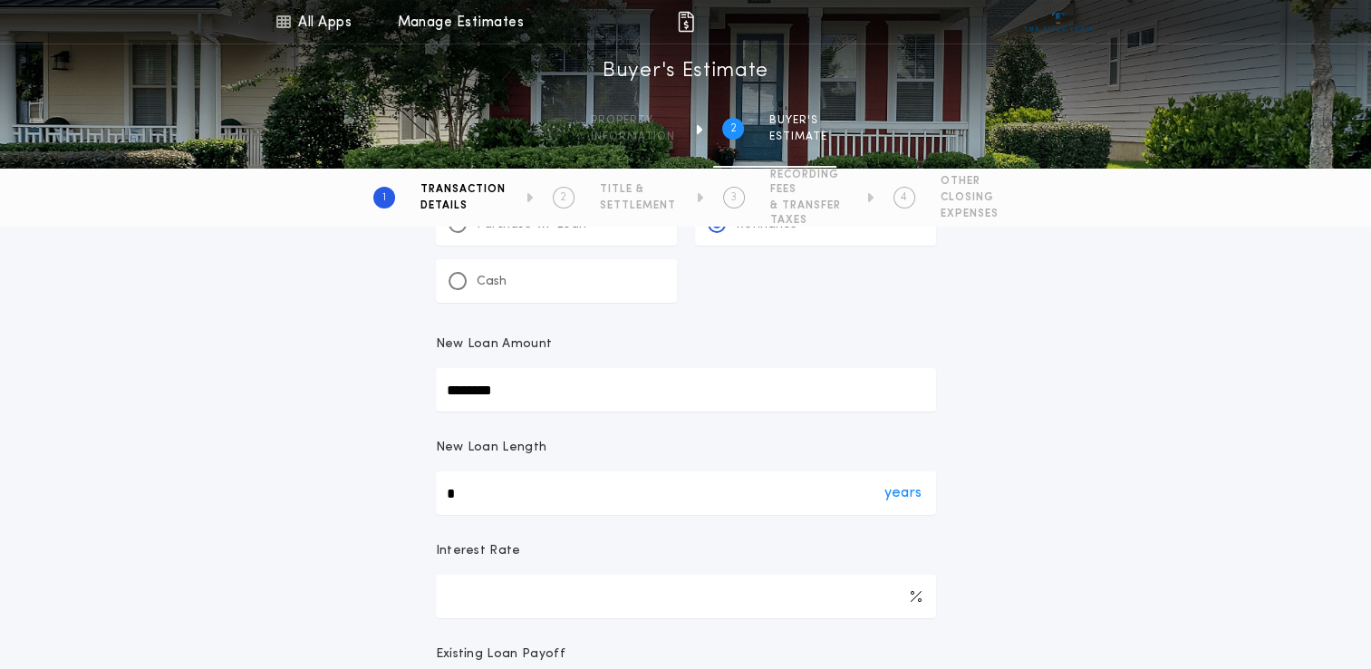
scroll to position [181, 0]
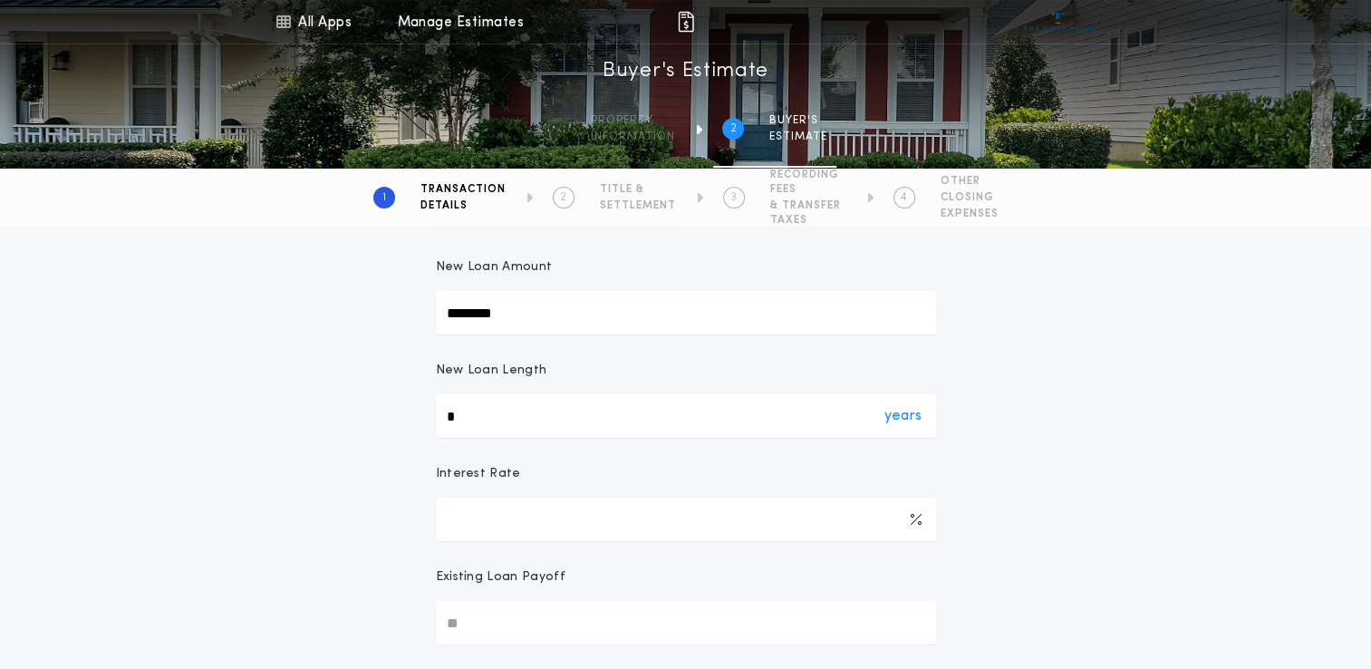
click at [451, 419] on div "years *" at bounding box center [686, 415] width 500 height 43
click at [451, 419] on input "*" at bounding box center [686, 415] width 500 height 43
drag, startPoint x: 457, startPoint y: 419, endPoint x: 430, endPoint y: 420, distance: 26.3
click at [430, 420] on div "Transaction Type ********* Purchase W/ Loan Refinance Cash New Loan Amount ****…" at bounding box center [686, 485] width 544 height 836
click at [436, 416] on div "years *" at bounding box center [686, 415] width 500 height 43
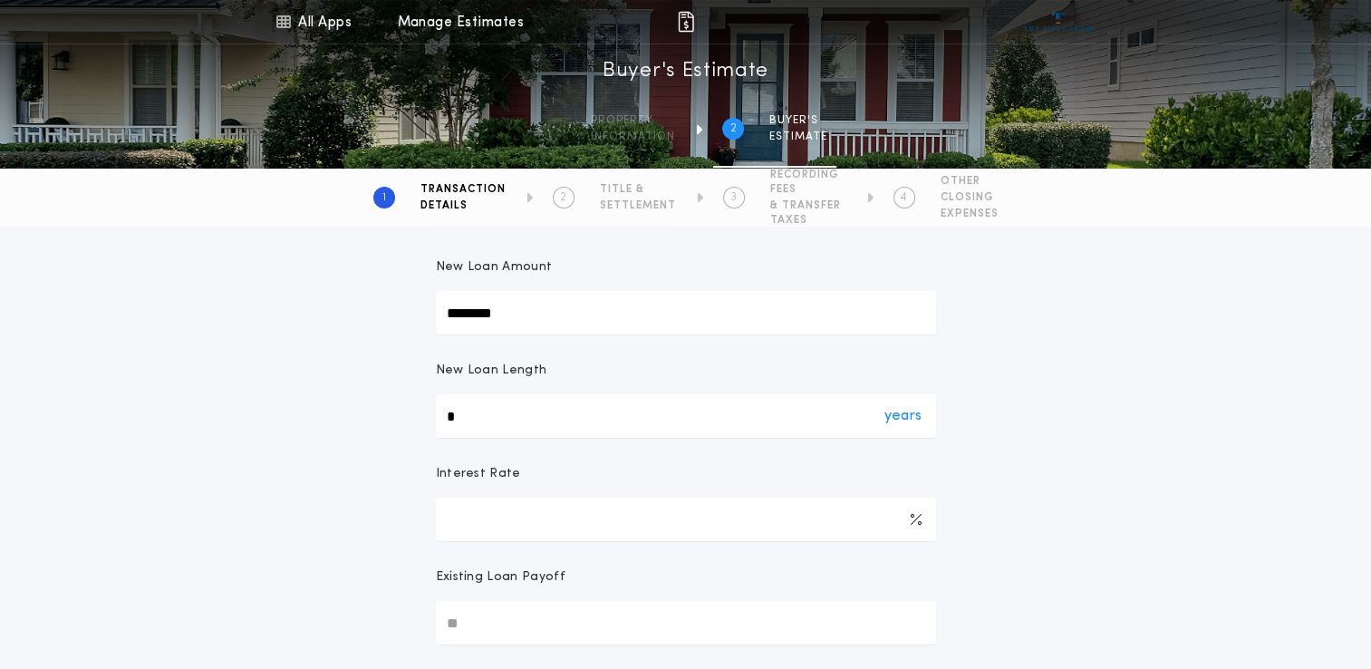
click at [436, 416] on input "*" at bounding box center [686, 415] width 500 height 43
drag, startPoint x: 442, startPoint y: 418, endPoint x: 453, endPoint y: 418, distance: 10.9
click at [453, 418] on div "years *" at bounding box center [686, 415] width 500 height 43
click at [453, 418] on input "*" at bounding box center [686, 415] width 500 height 43
click at [461, 411] on div "years *" at bounding box center [686, 415] width 500 height 43
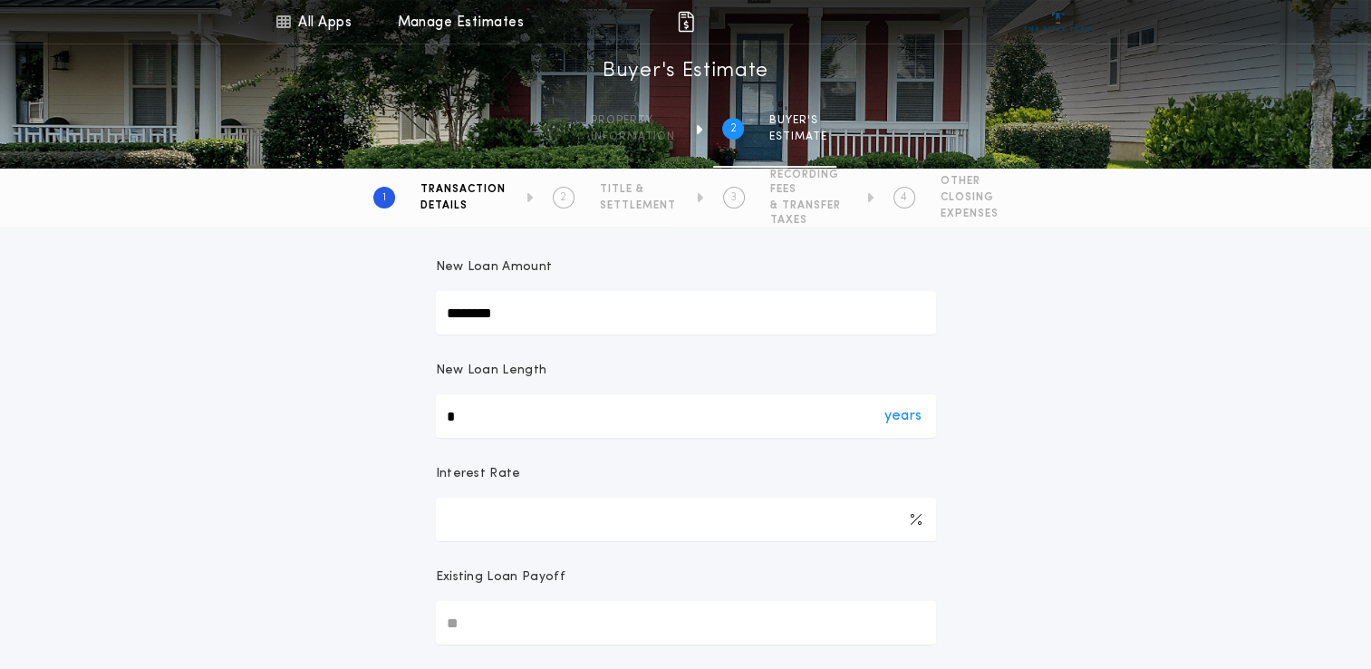
click at [461, 411] on input "*" at bounding box center [686, 415] width 500 height 43
type input "*"
click at [370, 405] on div "Transaction Type ********* Purchase W/ Loan Refinance Cash New Loan Amount ****…" at bounding box center [685, 474] width 1371 height 858
click at [507, 520] on input "*" at bounding box center [686, 518] width 500 height 43
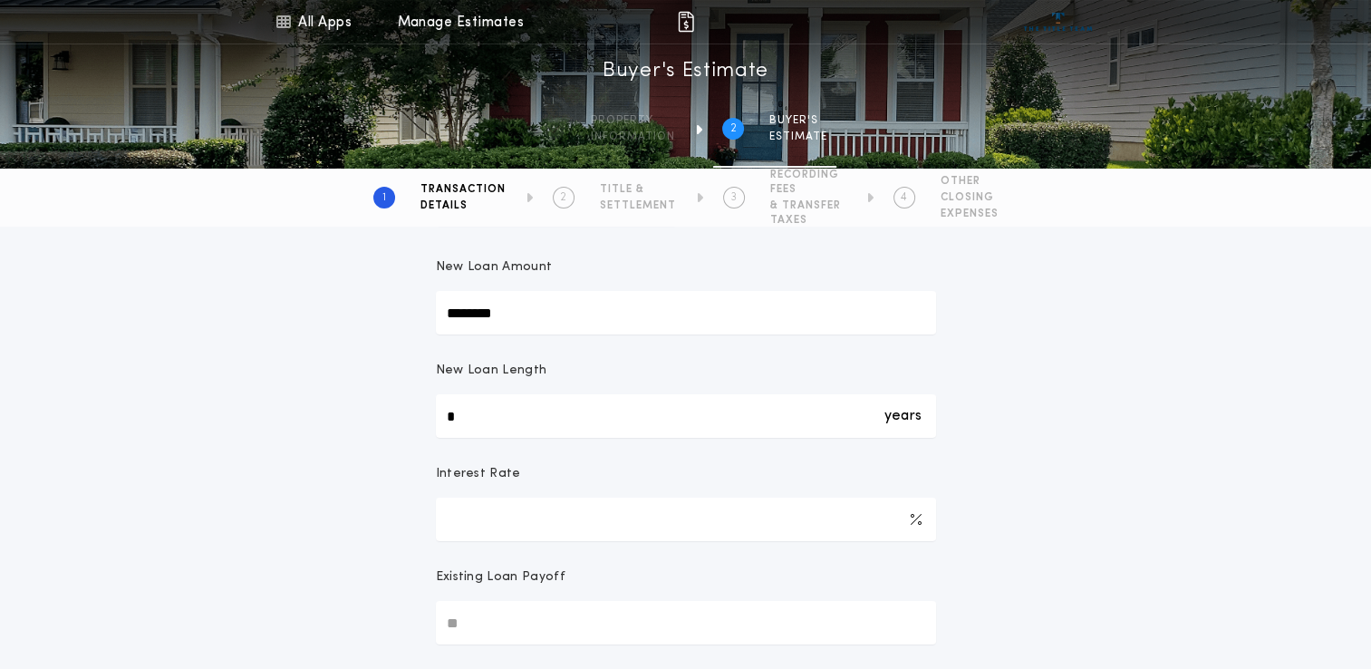
drag, startPoint x: 477, startPoint y: 520, endPoint x: 431, endPoint y: 521, distance: 45.3
click at [431, 521] on div "Transaction Type ********* Purchase W/ Loan Refinance Cash New Loan Amount ****…" at bounding box center [686, 485] width 544 height 836
type input "*****"
click at [398, 528] on div "Transaction Type ********* Purchase W/ Loan Refinance Cash New Loan Amount ****…" at bounding box center [685, 474] width 1371 height 858
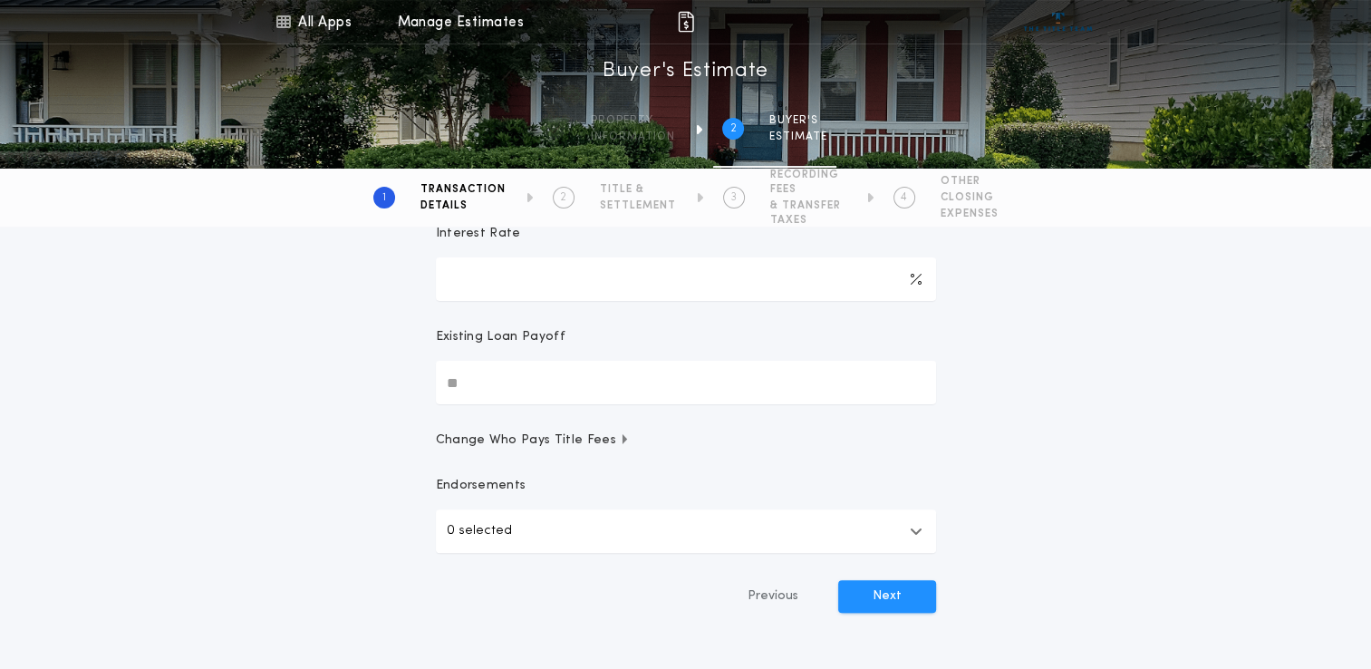
scroll to position [453, 0]
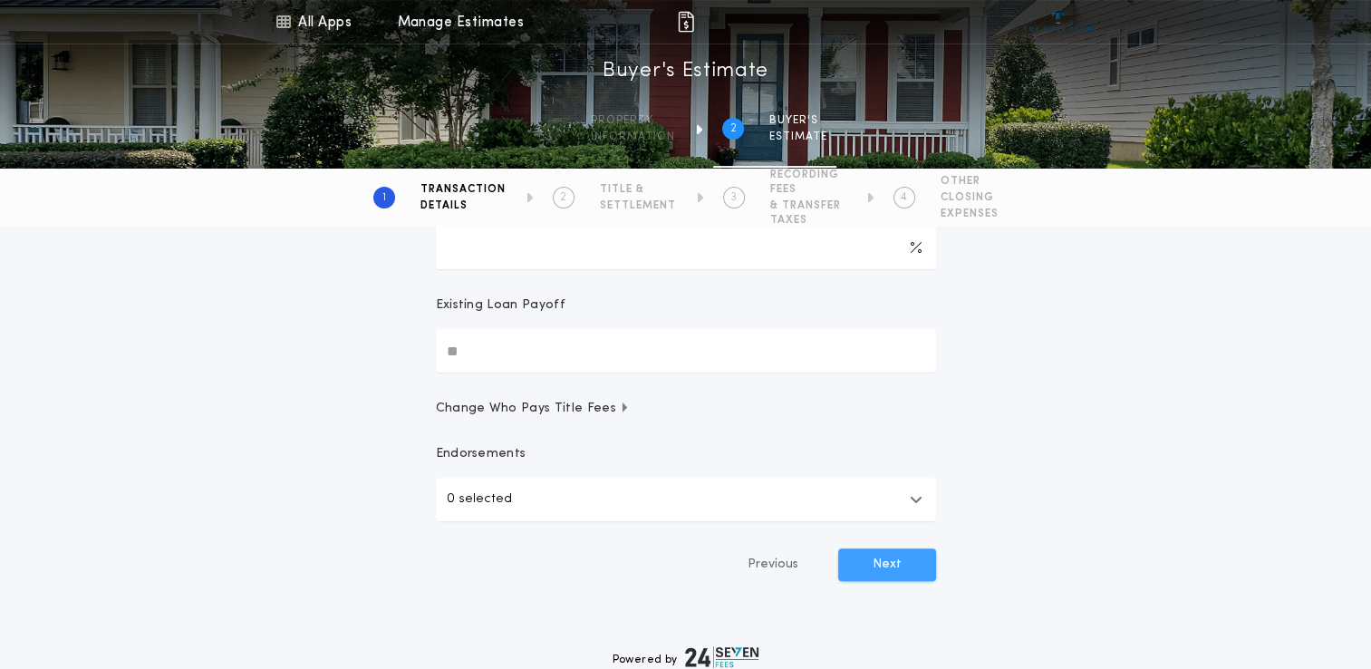
click at [882, 561] on button "Next" at bounding box center [887, 564] width 98 height 33
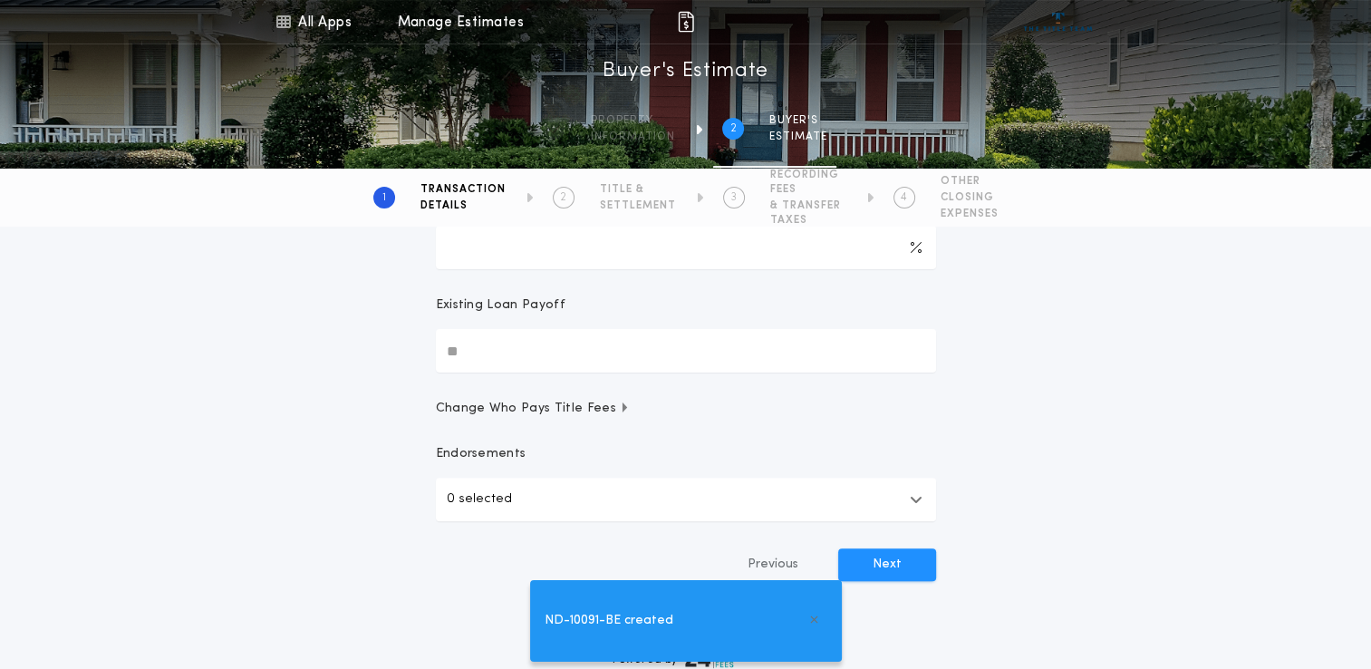
type input "**"
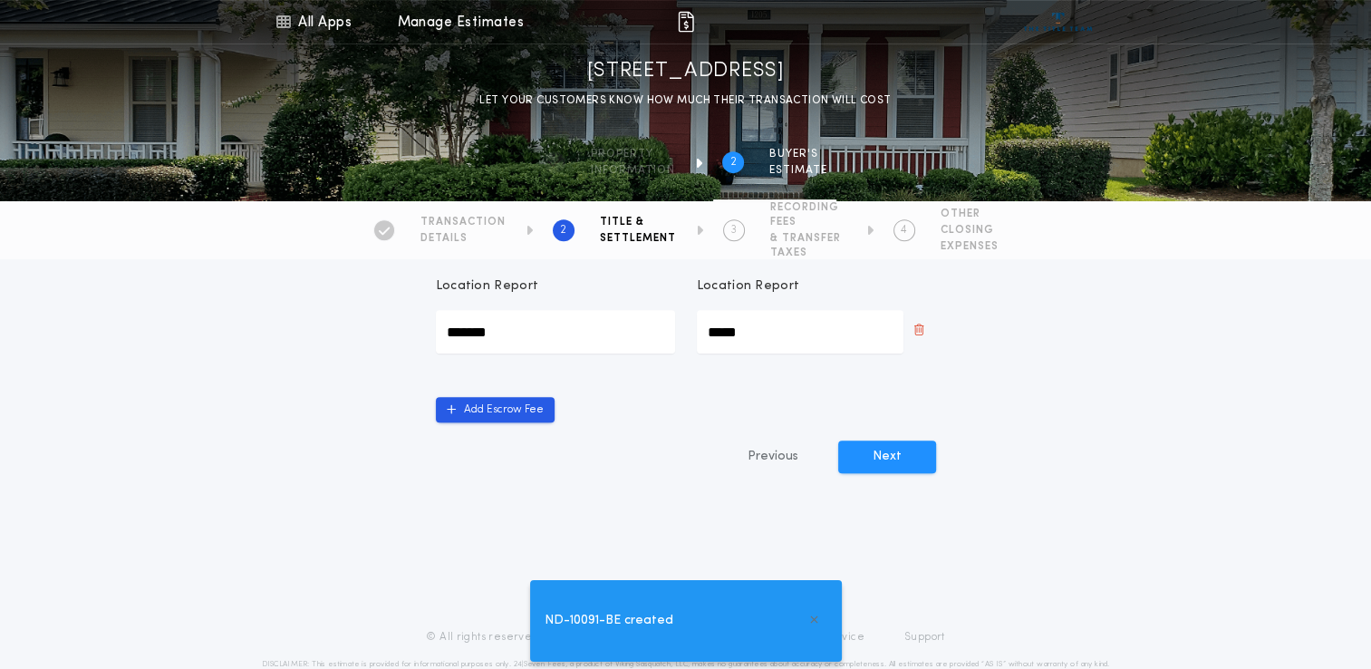
scroll to position [815, 0]
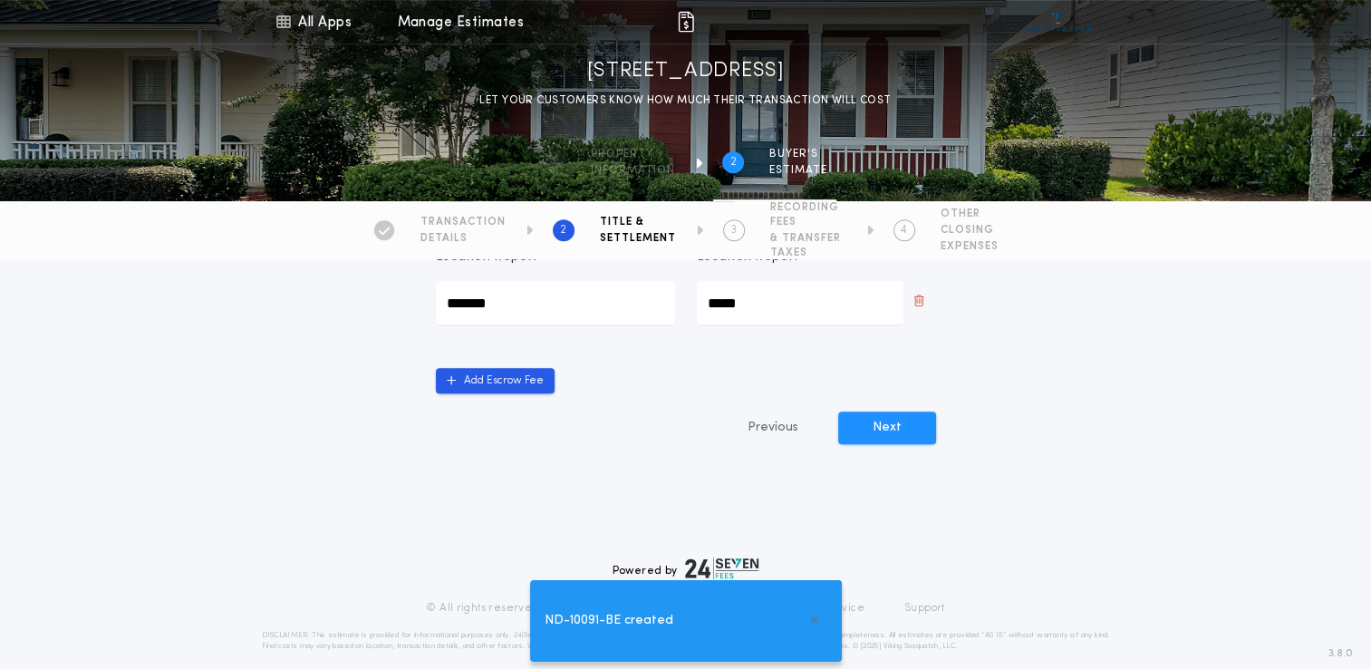
click at [892, 400] on div "Title & Settlement Title Insurance rates and associated fees will be calculated…" at bounding box center [686, 3] width 544 height 1077
click at [892, 426] on button "Next" at bounding box center [887, 427] width 98 height 33
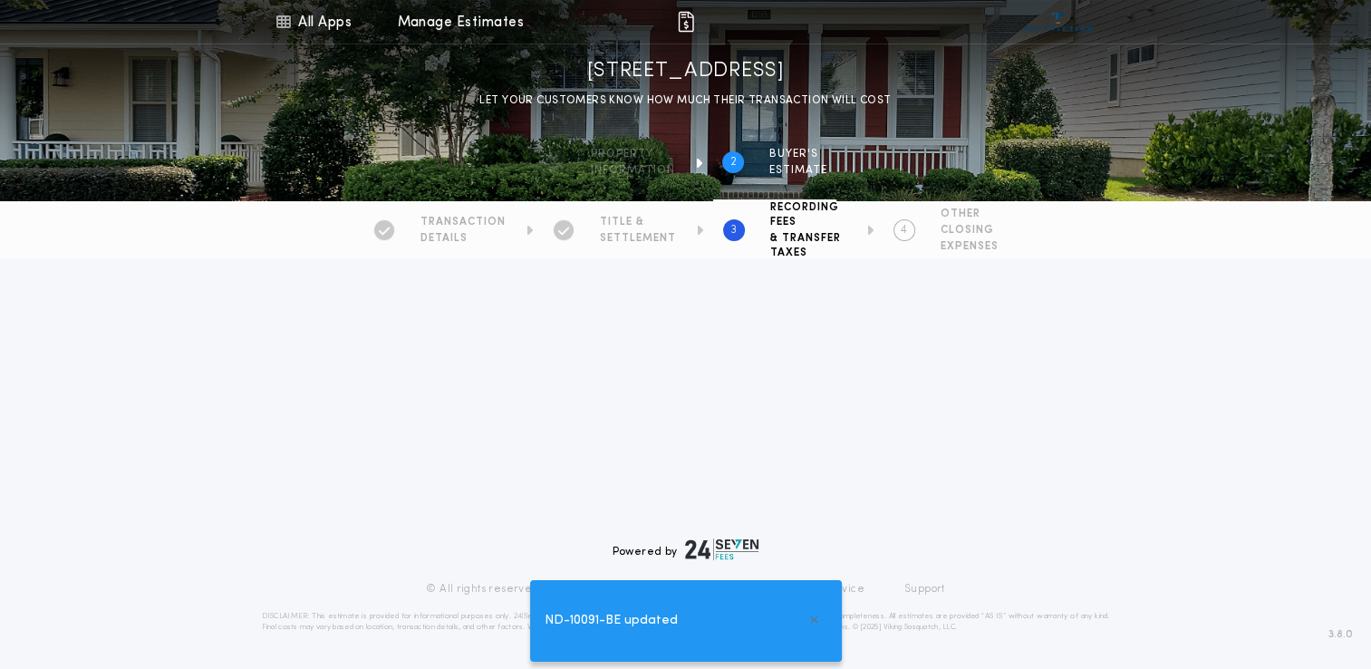
scroll to position [0, 0]
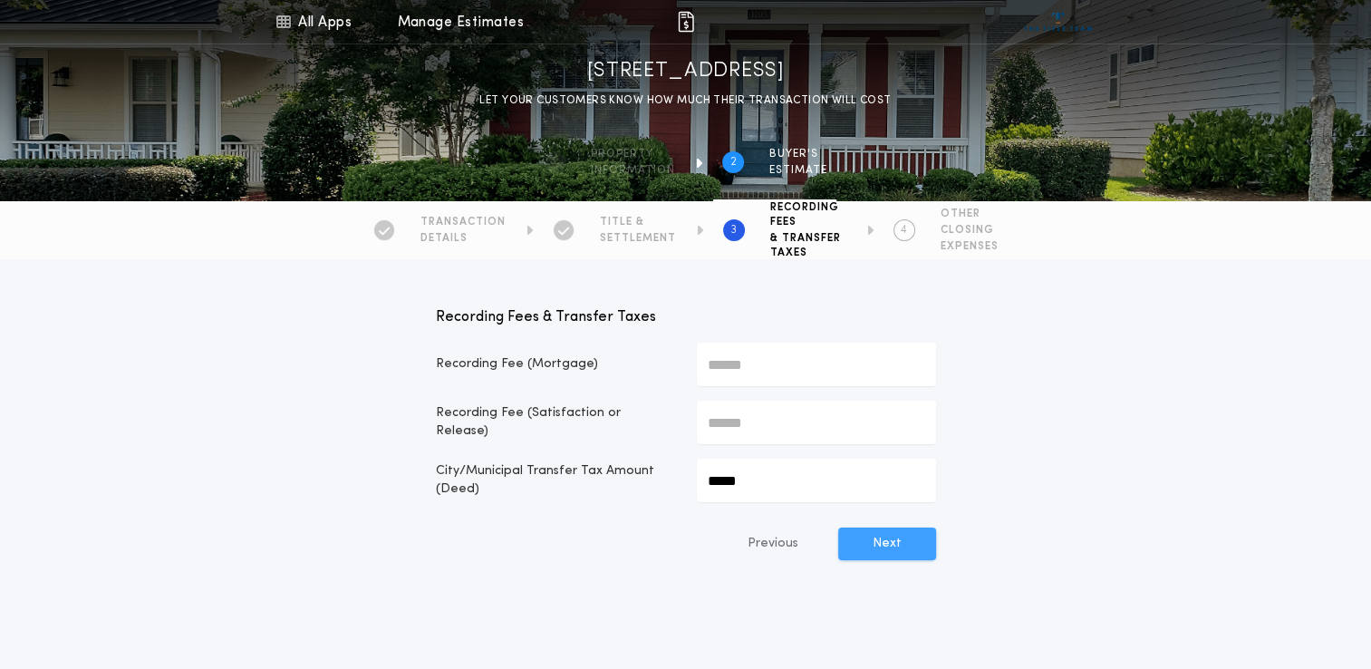
click at [876, 549] on button "Next" at bounding box center [887, 543] width 98 height 33
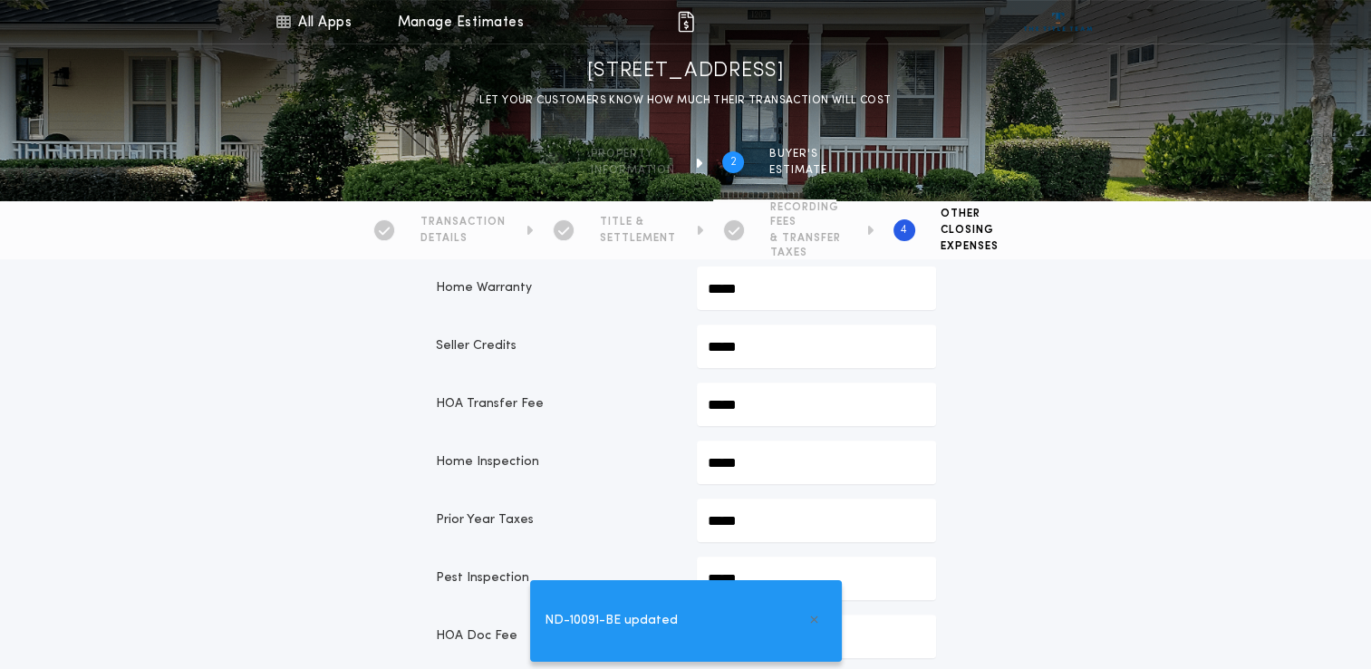
scroll to position [1073, 0]
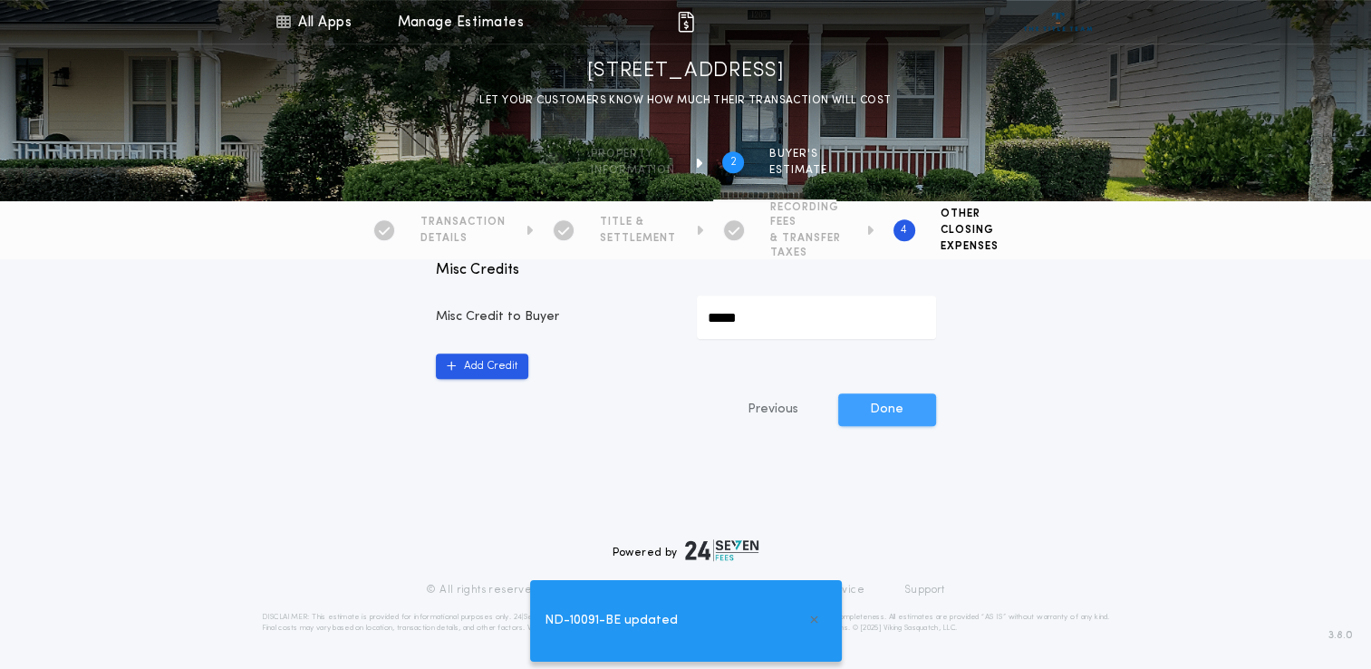
click at [891, 393] on button "Done" at bounding box center [887, 409] width 98 height 33
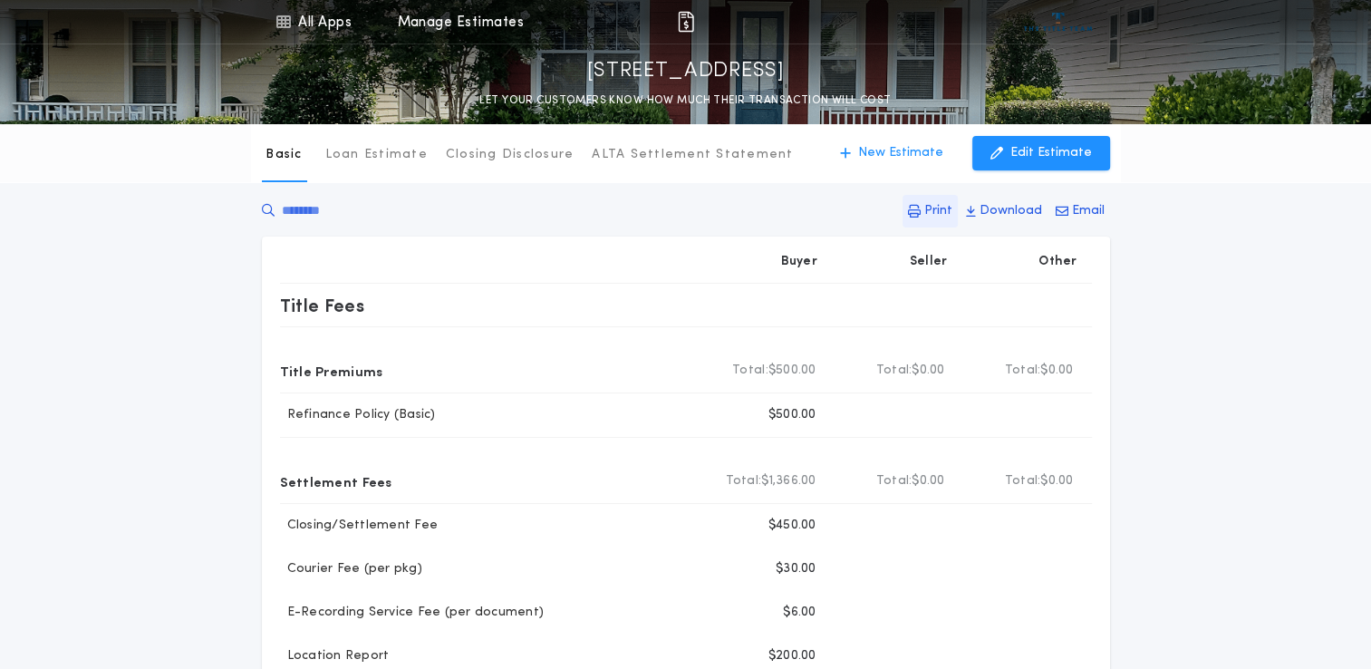
click at [945, 217] on p "Print" at bounding box center [938, 211] width 28 height 18
